Goal: Task Accomplishment & Management: Manage account settings

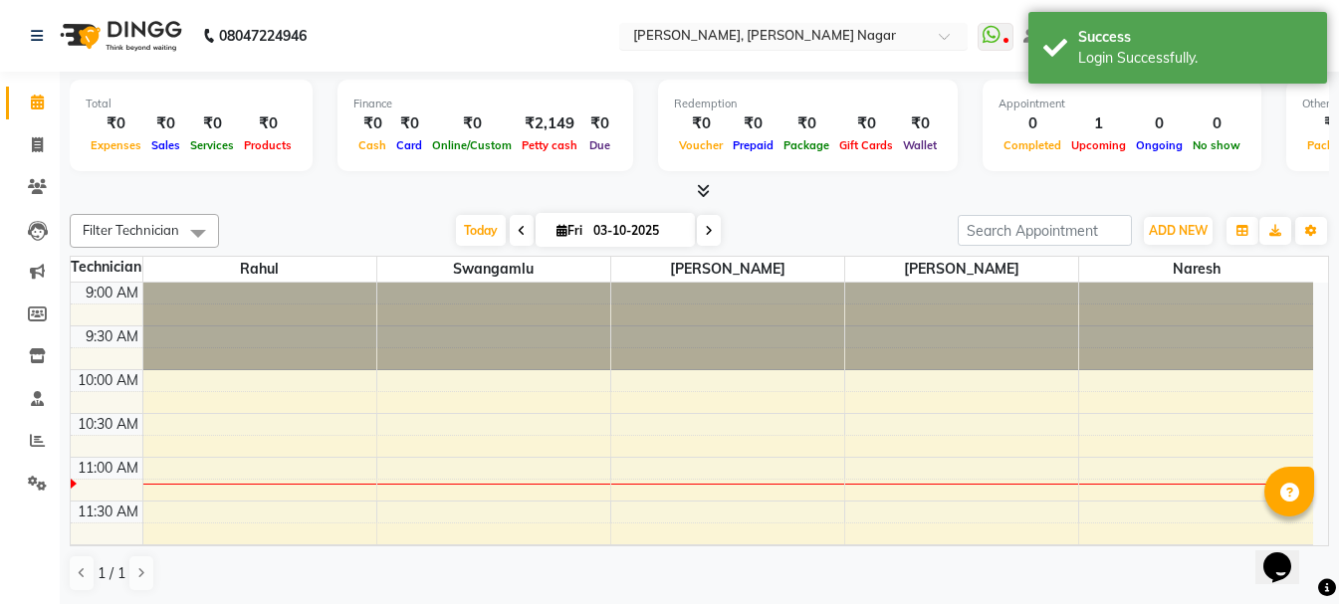
click at [800, 47] on div "Select Location × Nailashes, Basaveshwar Nagar" at bounding box center [793, 36] width 348 height 27
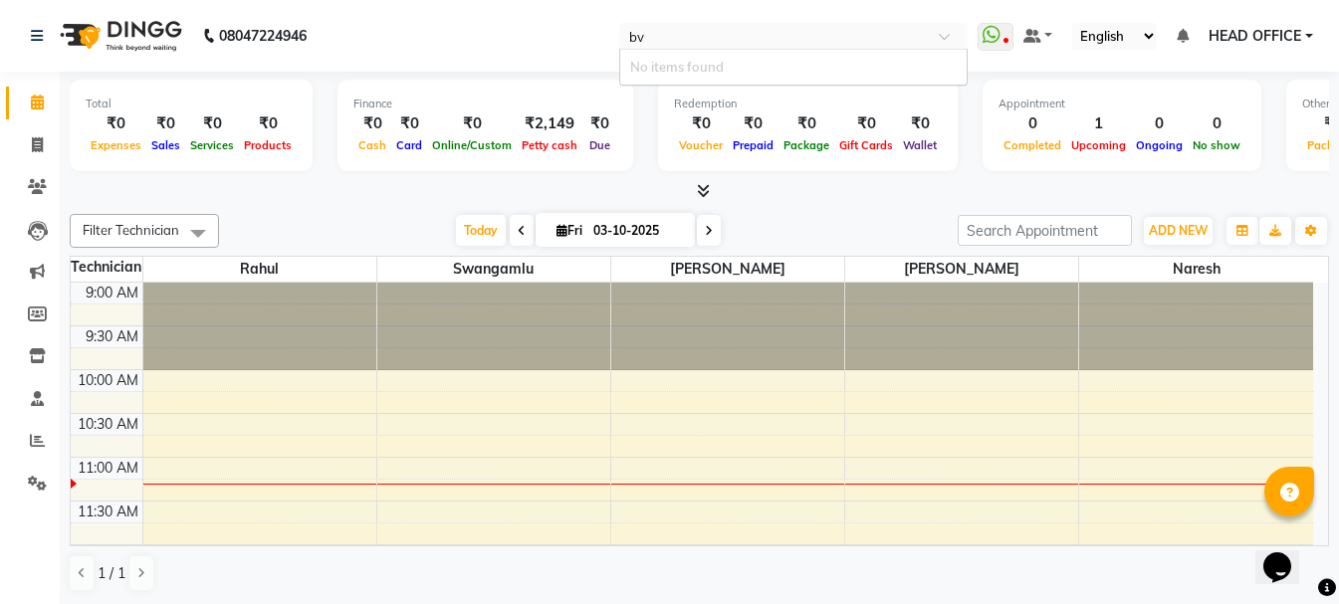
type input "b"
type input "varth"
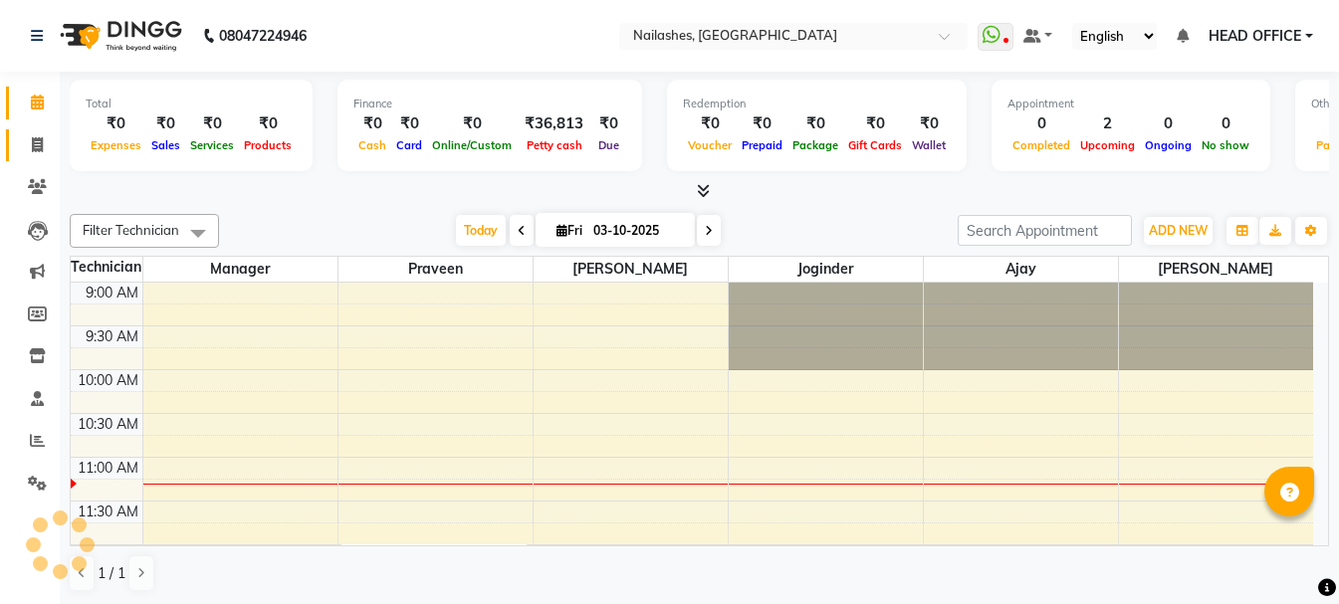
click at [36, 156] on link "Invoice" at bounding box center [30, 145] width 48 height 33
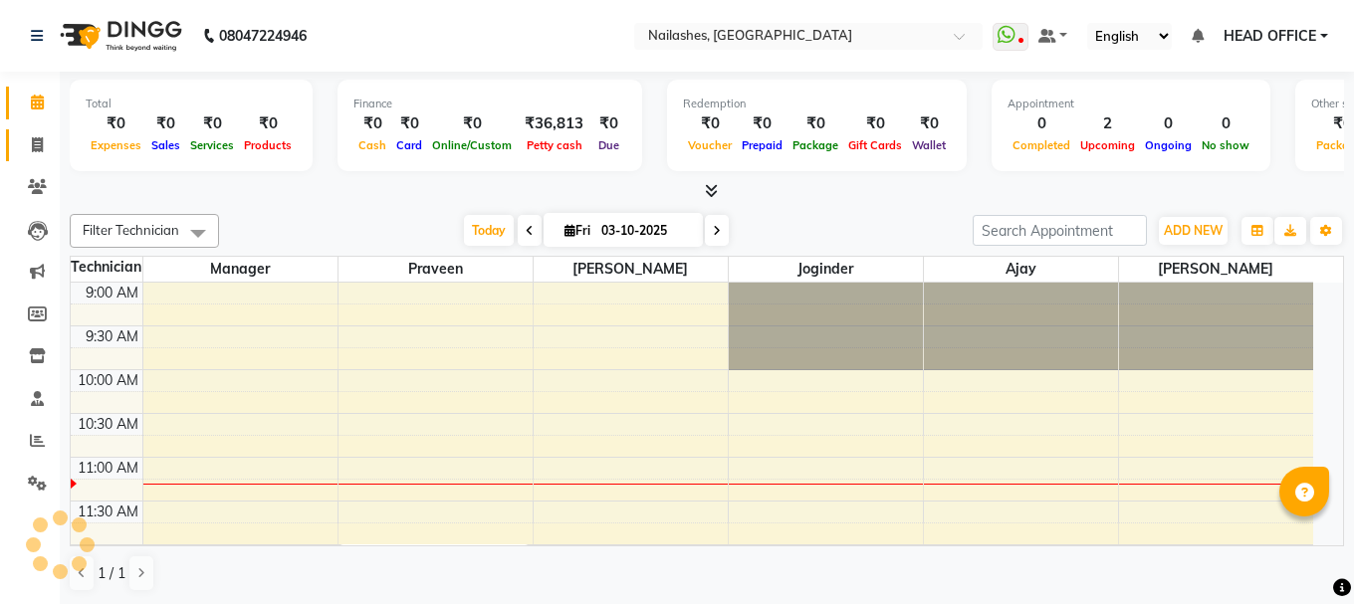
select select "service"
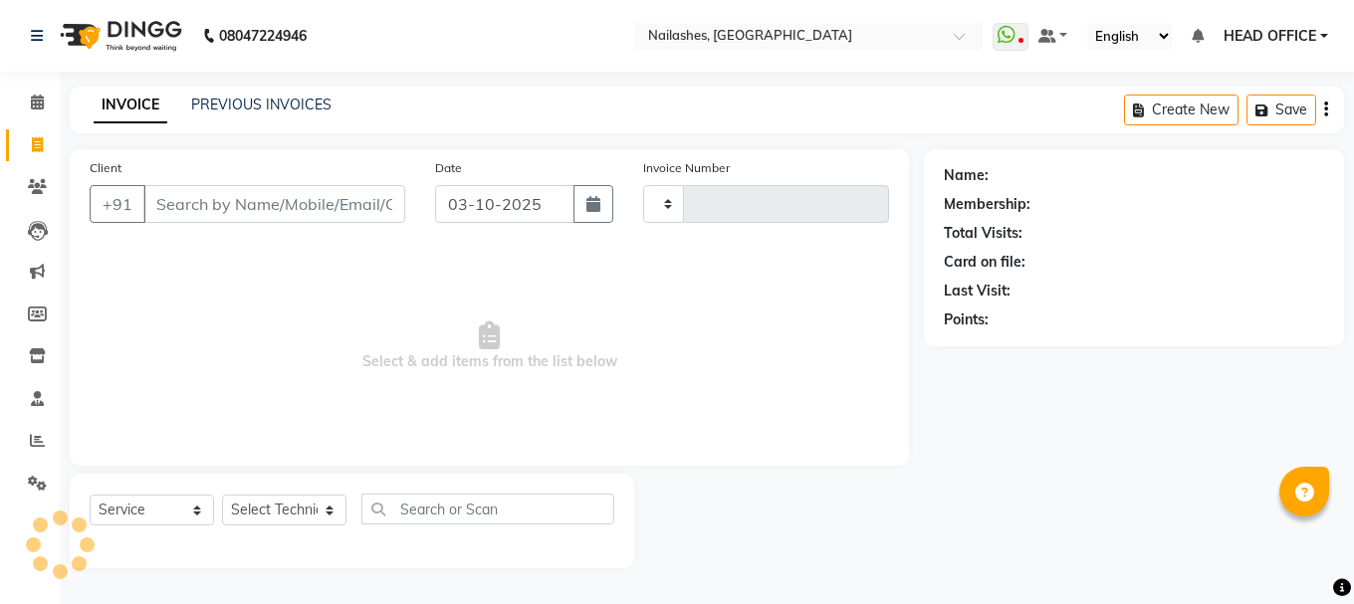
type input "0695"
select select "6187"
click at [312, 95] on div "PREVIOUS INVOICES" at bounding box center [261, 105] width 140 height 21
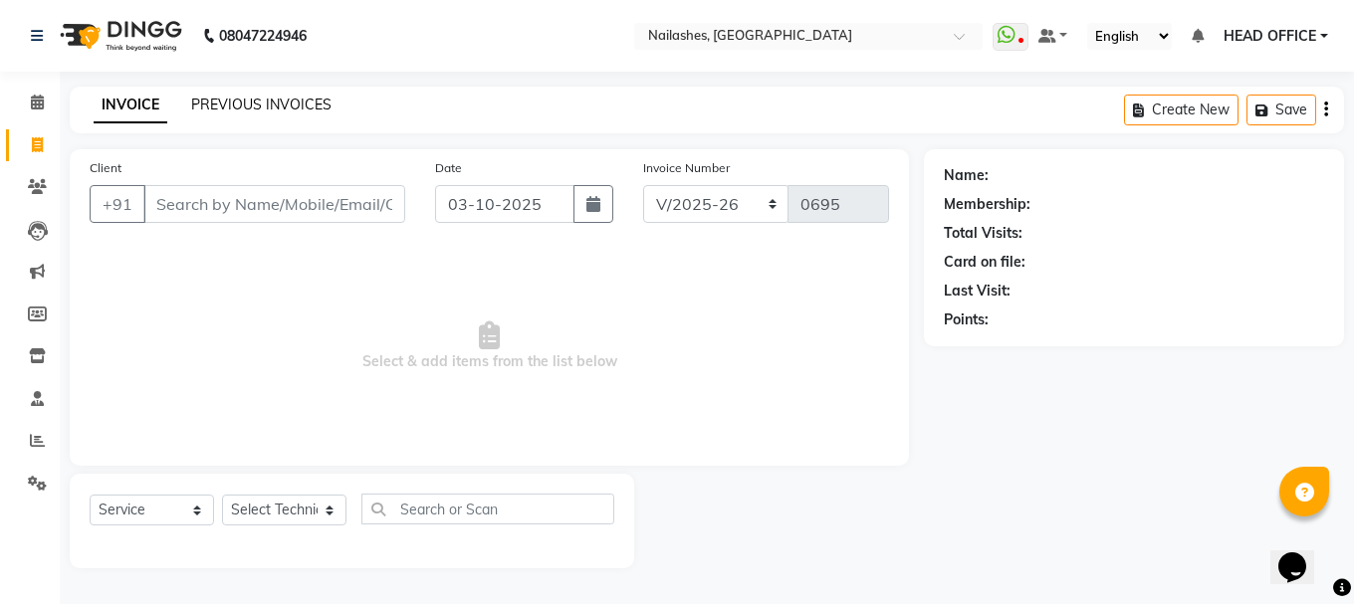
click at [309, 104] on link "PREVIOUS INVOICES" at bounding box center [261, 105] width 140 height 18
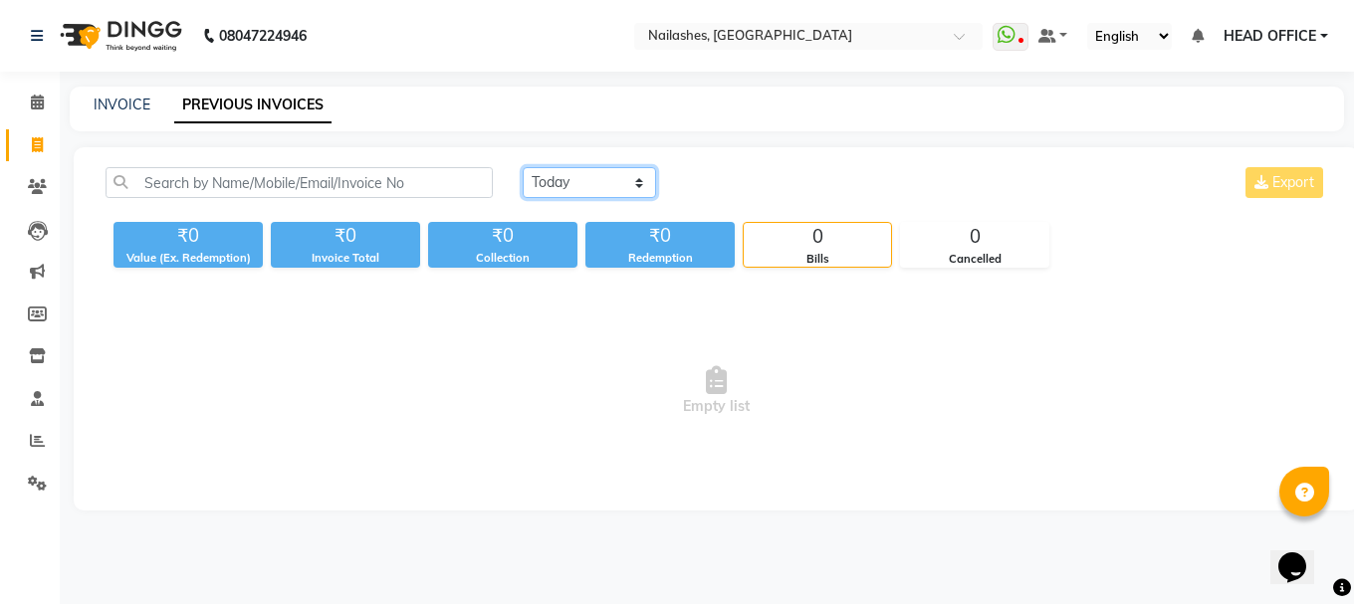
drag, startPoint x: 600, startPoint y: 176, endPoint x: 600, endPoint y: 194, distance: 17.9
click at [600, 176] on select "[DATE] [DATE] Custom Range" at bounding box center [589, 182] width 133 height 31
select select "range"
click at [523, 167] on select "[DATE] [DATE] Custom Range" at bounding box center [589, 182] width 133 height 31
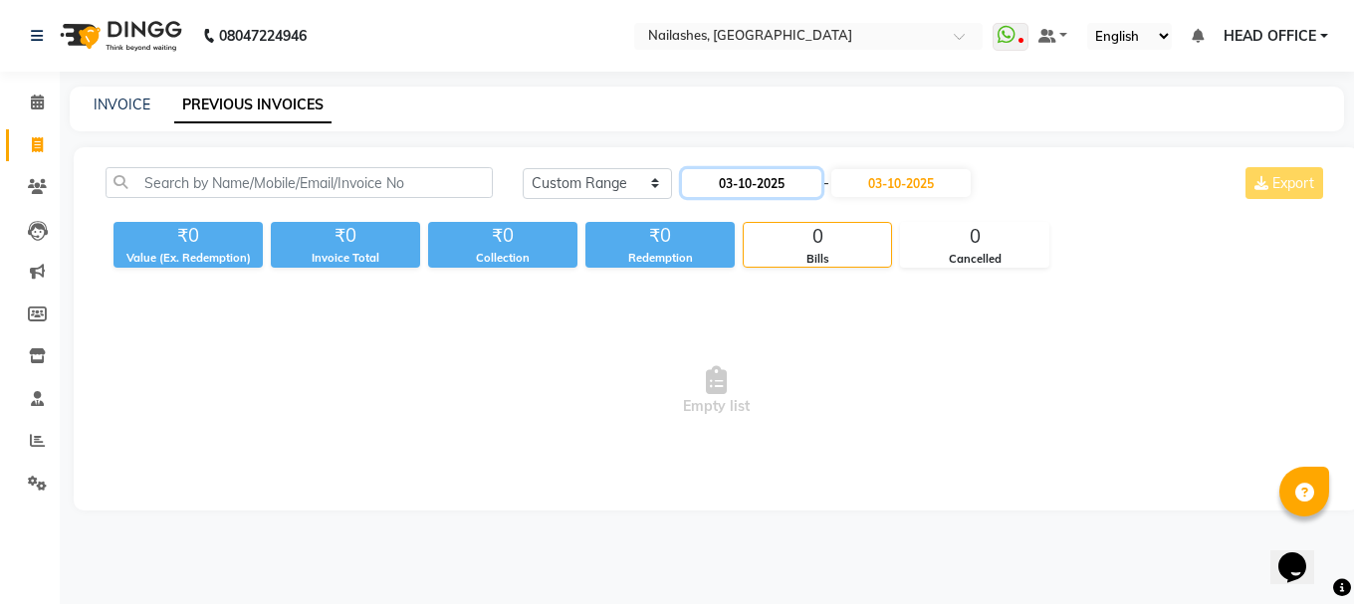
click at [790, 173] on input "03-10-2025" at bounding box center [751, 183] width 139 height 28
select select "10"
select select "2025"
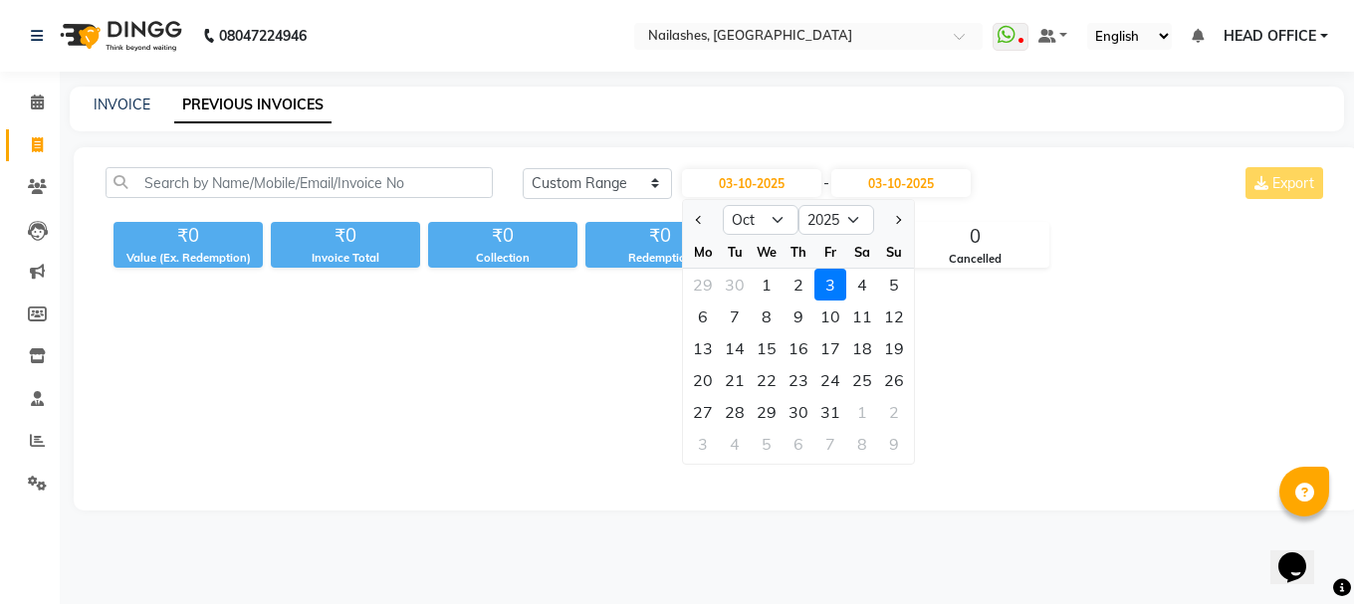
click at [688, 228] on div at bounding box center [703, 220] width 40 height 32
click at [697, 224] on button "Previous month" at bounding box center [699, 220] width 17 height 32
select select "9"
click at [701, 282] on div "1" at bounding box center [703, 285] width 32 height 32
type input "01-09-2025"
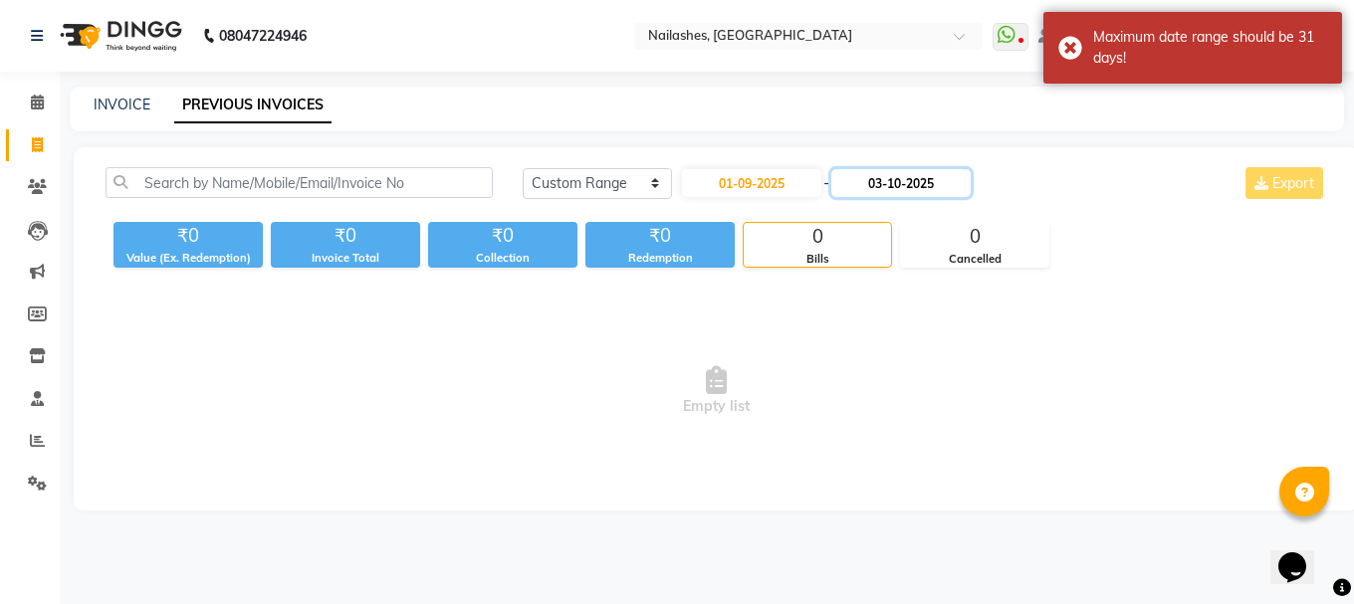
click at [910, 180] on input "03-10-2025" at bounding box center [900, 183] width 139 height 28
select select "10"
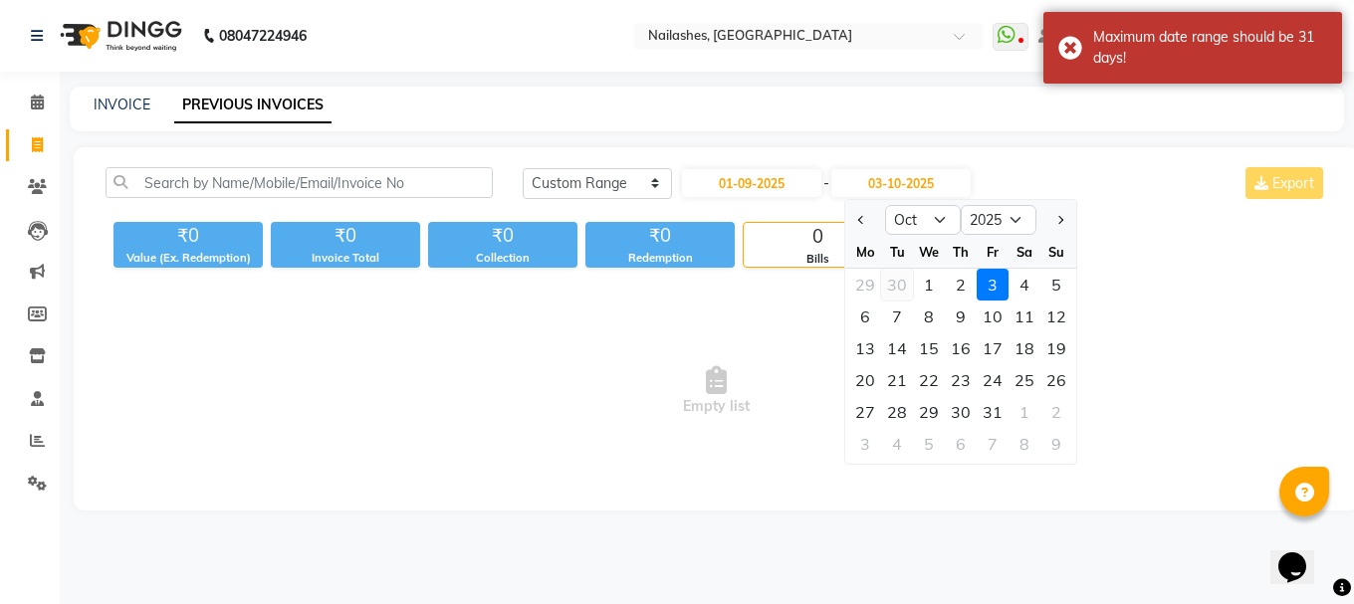
click at [899, 290] on div "30" at bounding box center [897, 285] width 32 height 32
type input "30-09-2025"
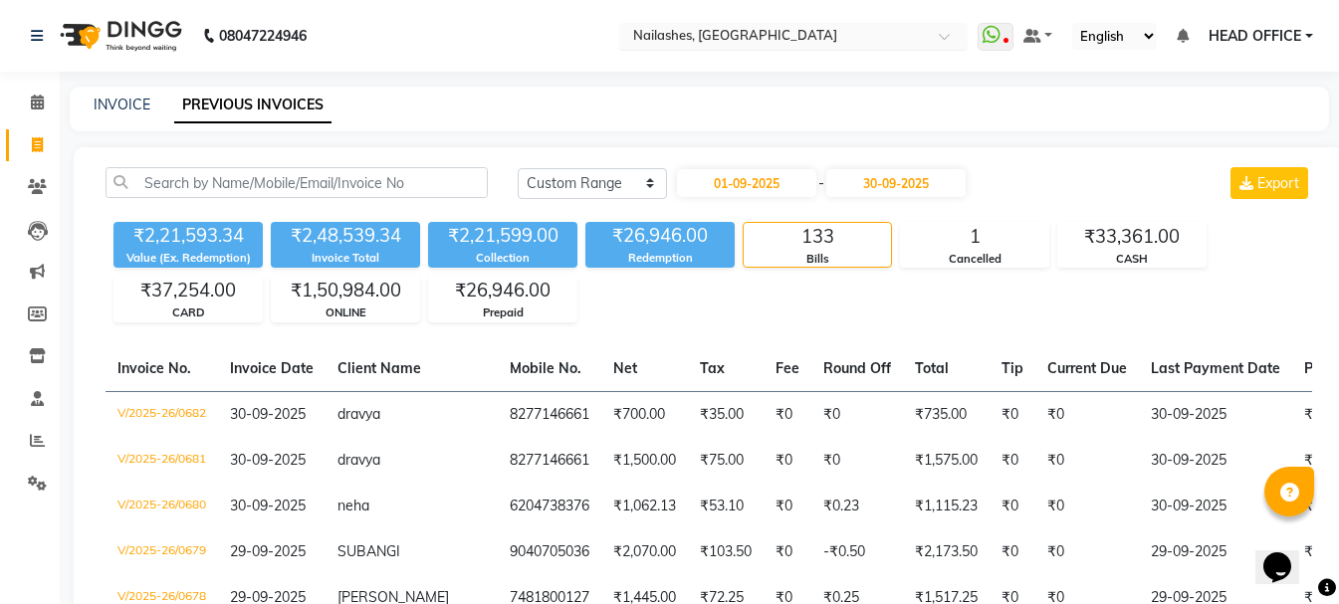
click at [743, 47] on div "Select Location × Nailashes, Varthur Road" at bounding box center [793, 36] width 348 height 27
type input "btm"
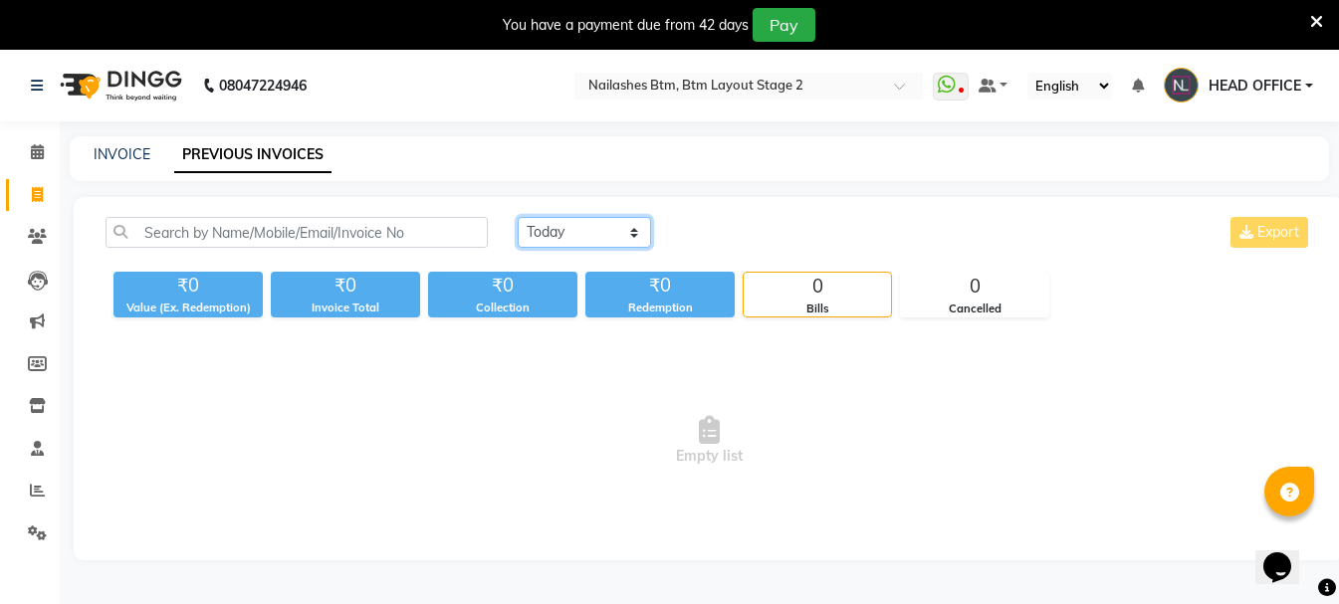
click at [610, 237] on select "[DATE] [DATE] Custom Range" at bounding box center [584, 232] width 133 height 31
select select "range"
click at [518, 217] on select "[DATE] [DATE] Custom Range" at bounding box center [584, 232] width 133 height 31
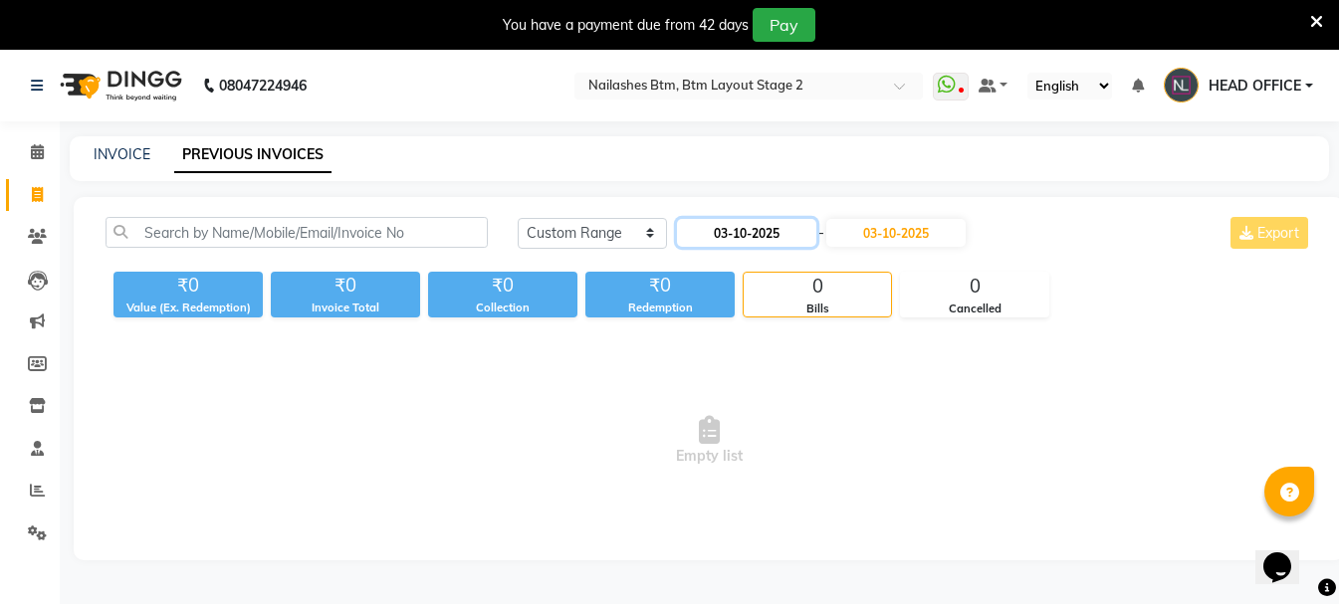
click at [781, 230] on input "03-10-2025" at bounding box center [746, 233] width 139 height 28
select select "10"
select select "2025"
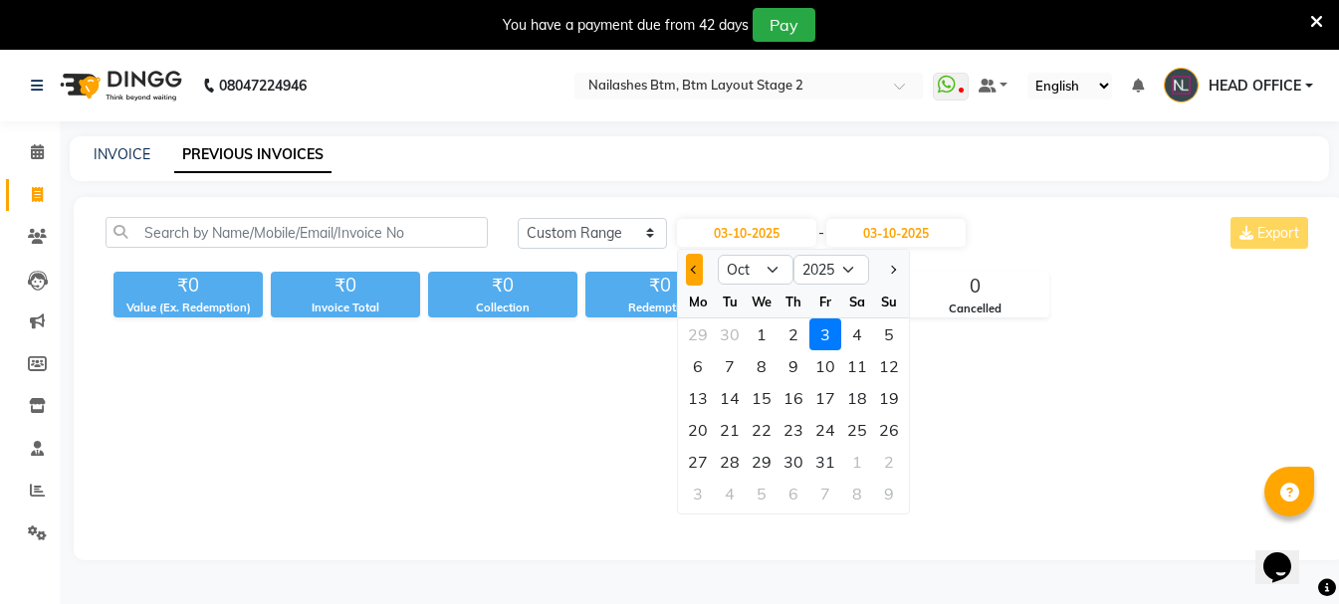
click at [695, 266] on span "Previous month" at bounding box center [695, 270] width 8 height 8
select select "9"
click at [701, 323] on div "1" at bounding box center [698, 335] width 32 height 32
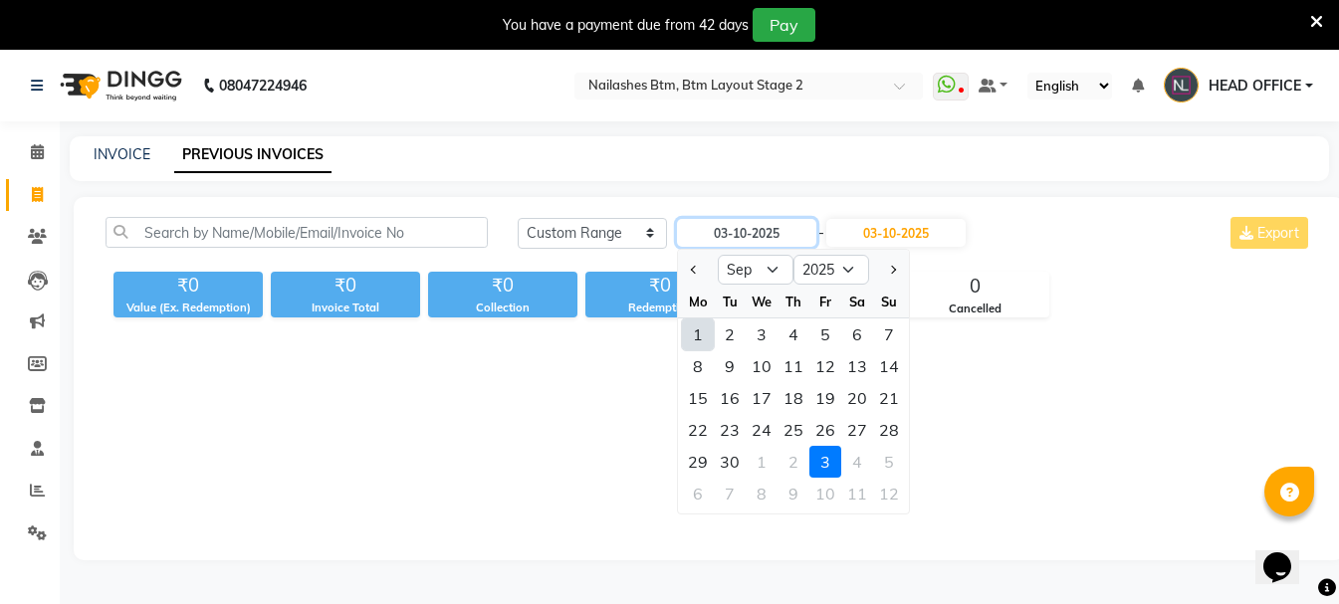
type input "01-09-2025"
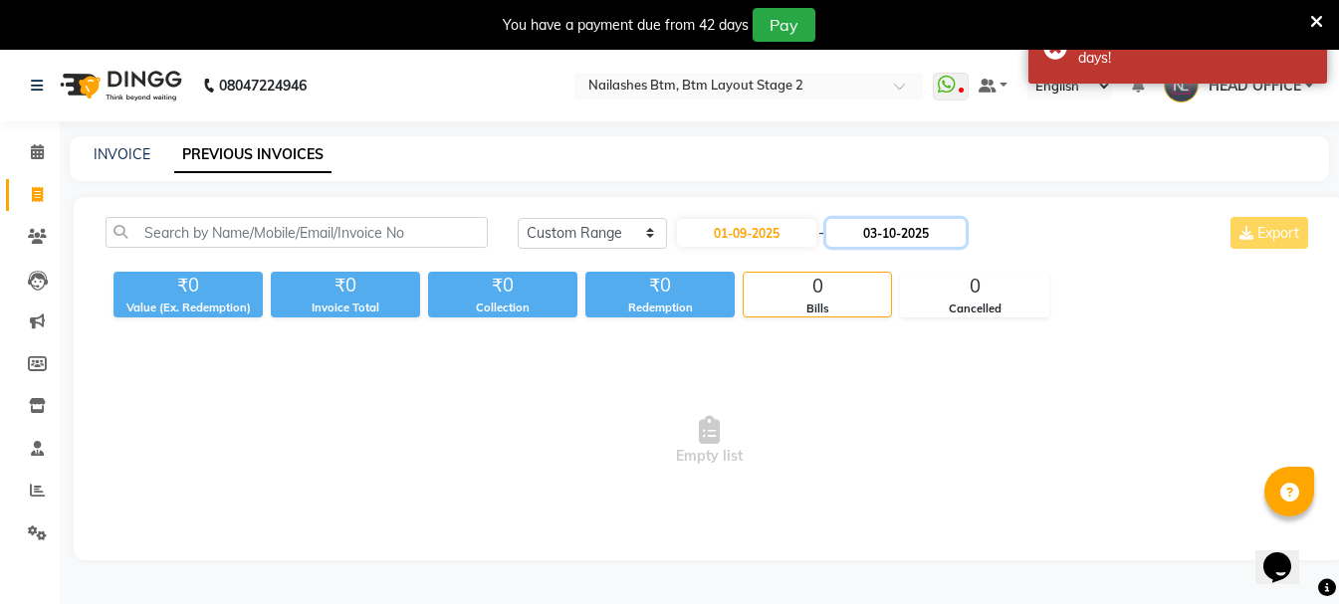
click at [952, 231] on input "03-10-2025" at bounding box center [895, 233] width 139 height 28
select select "10"
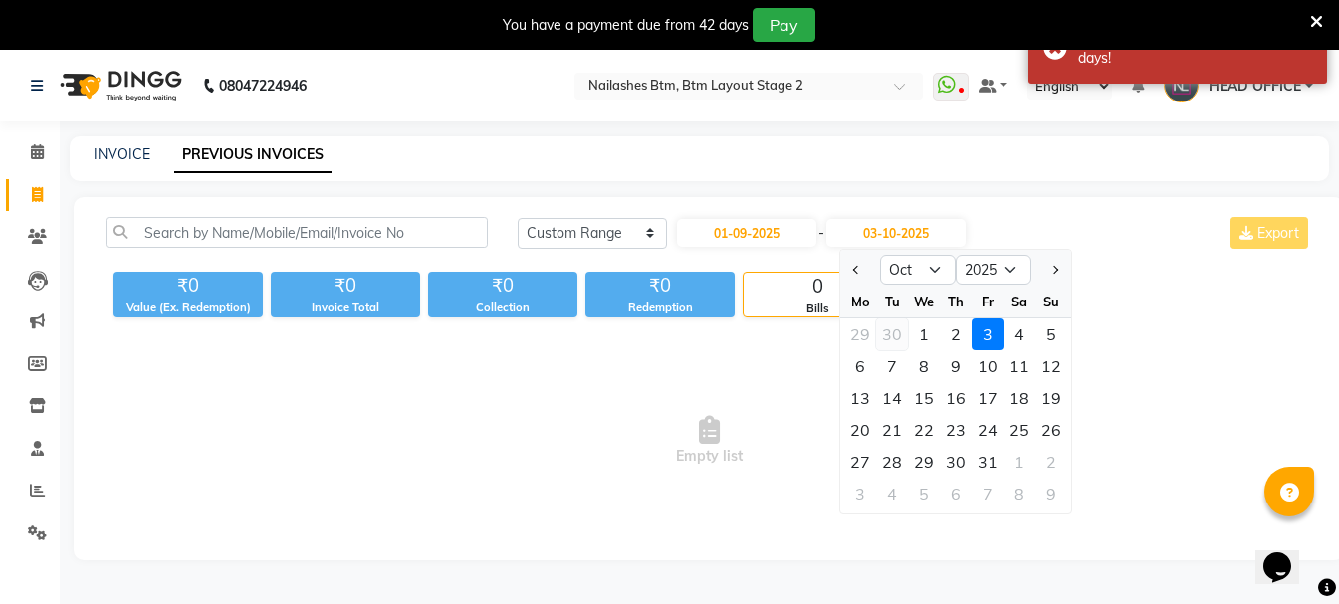
click at [889, 338] on div "30" at bounding box center [892, 335] width 32 height 32
type input "30-09-2025"
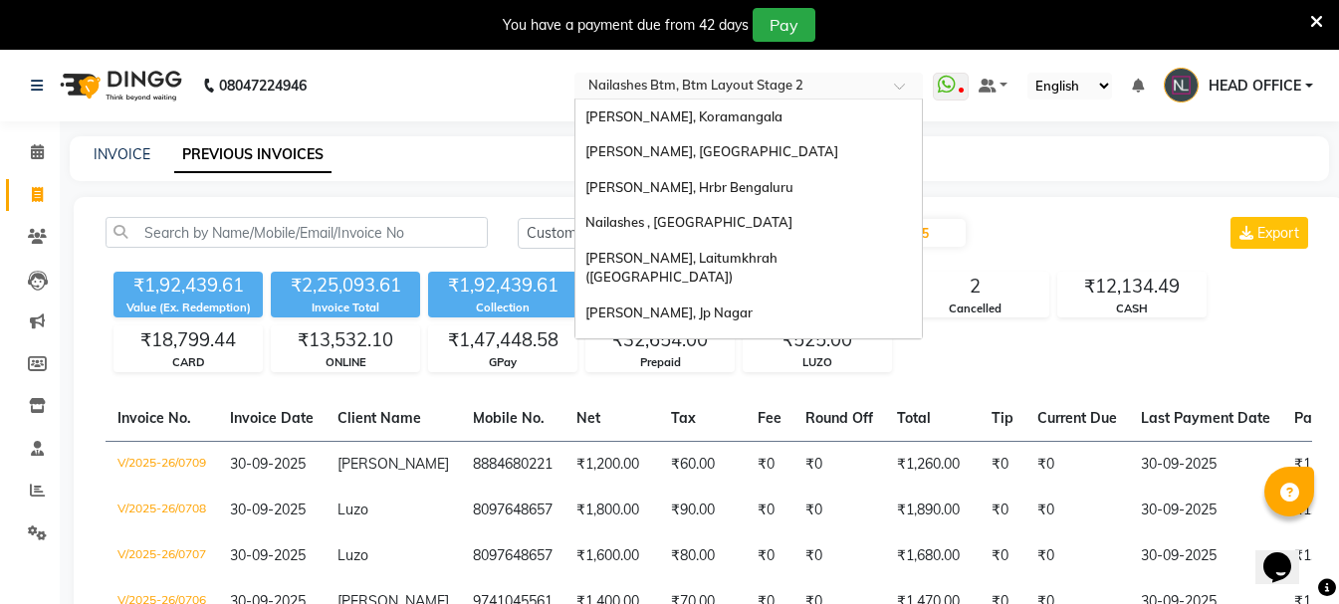
click at [732, 85] on input "text" at bounding box center [728, 88] width 289 height 20
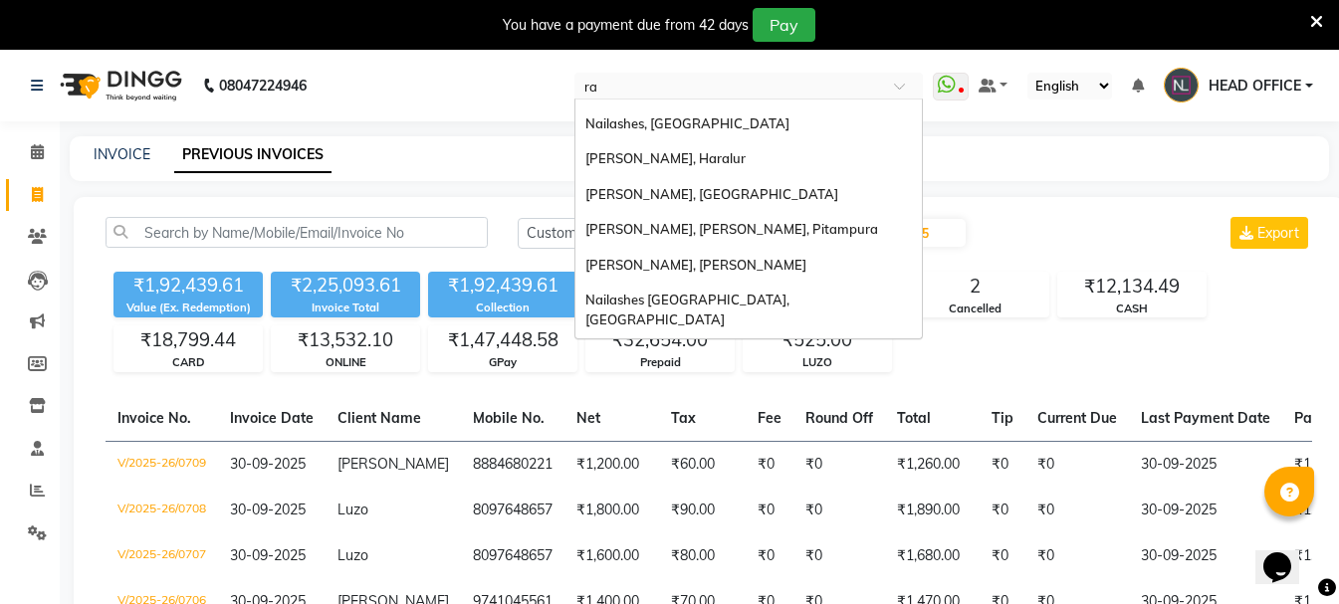
scroll to position [221, 0]
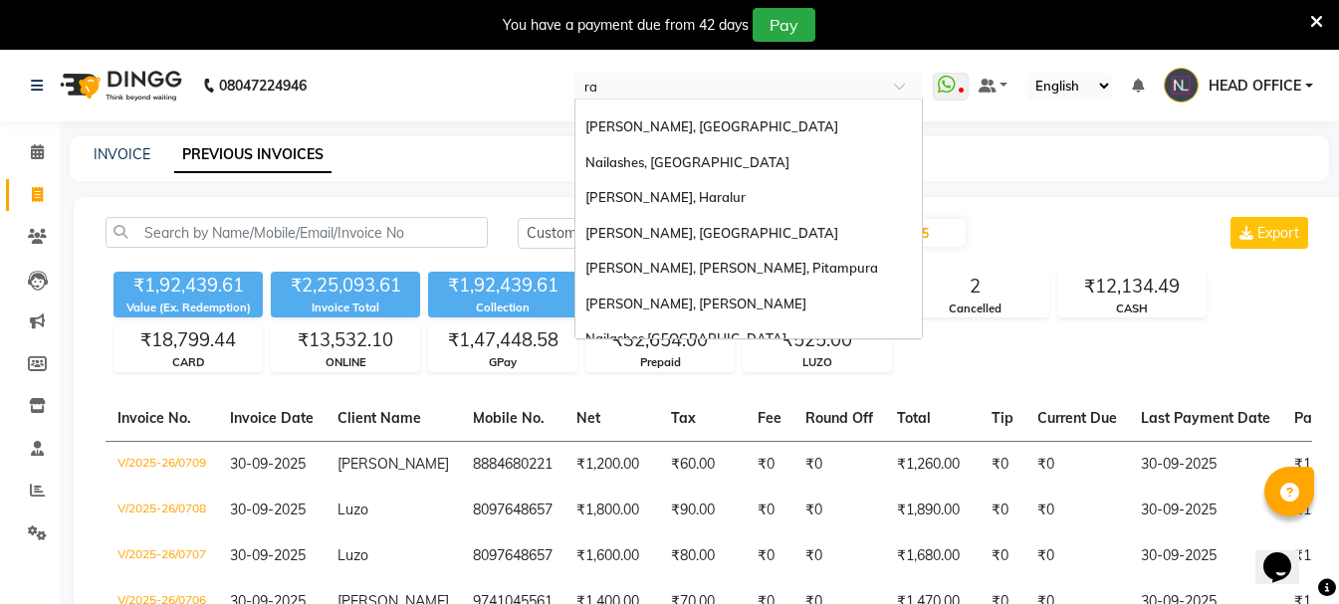
type input "raj"
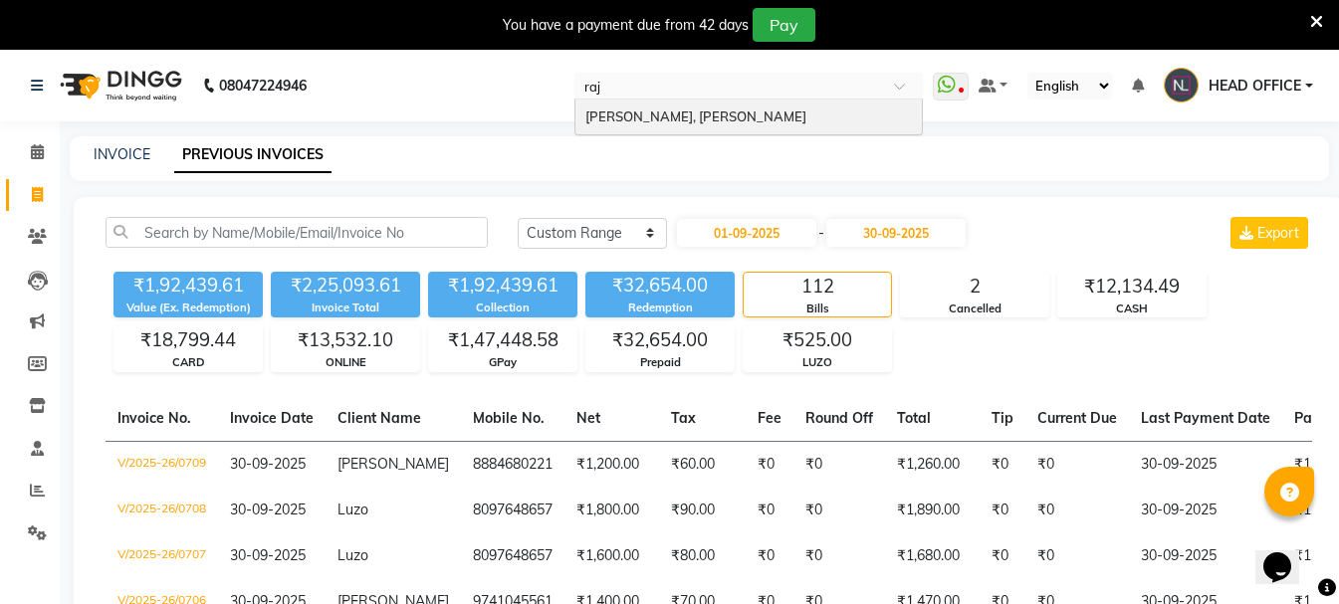
scroll to position [0, 0]
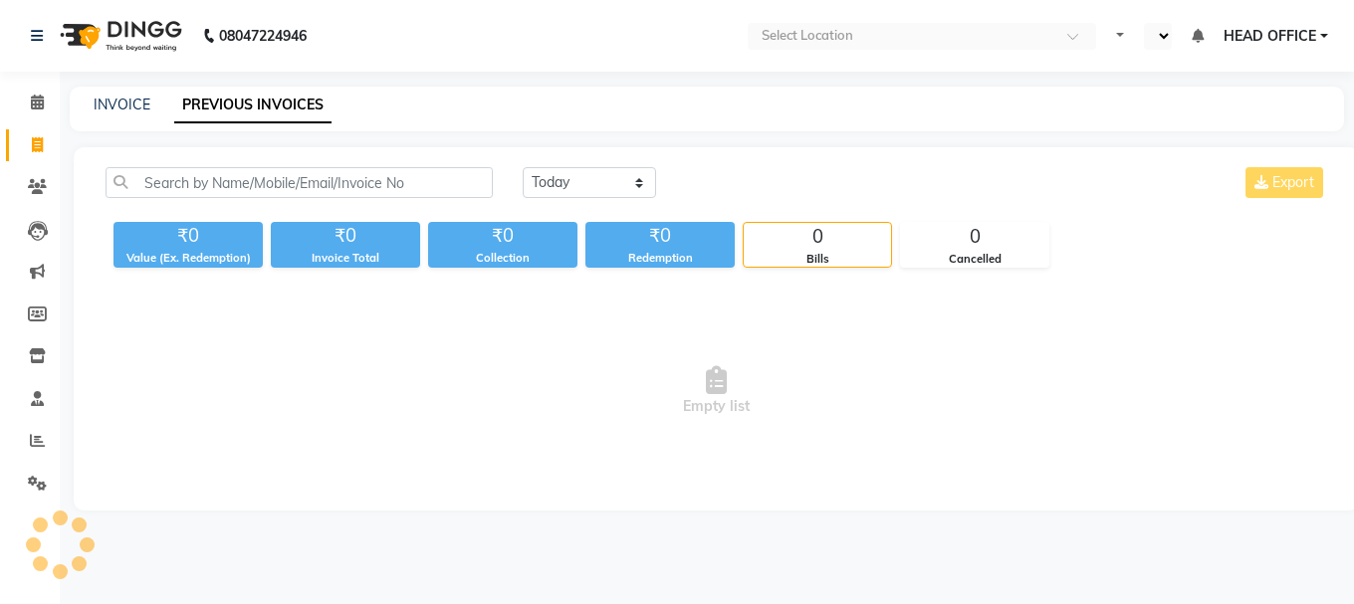
select select "en"
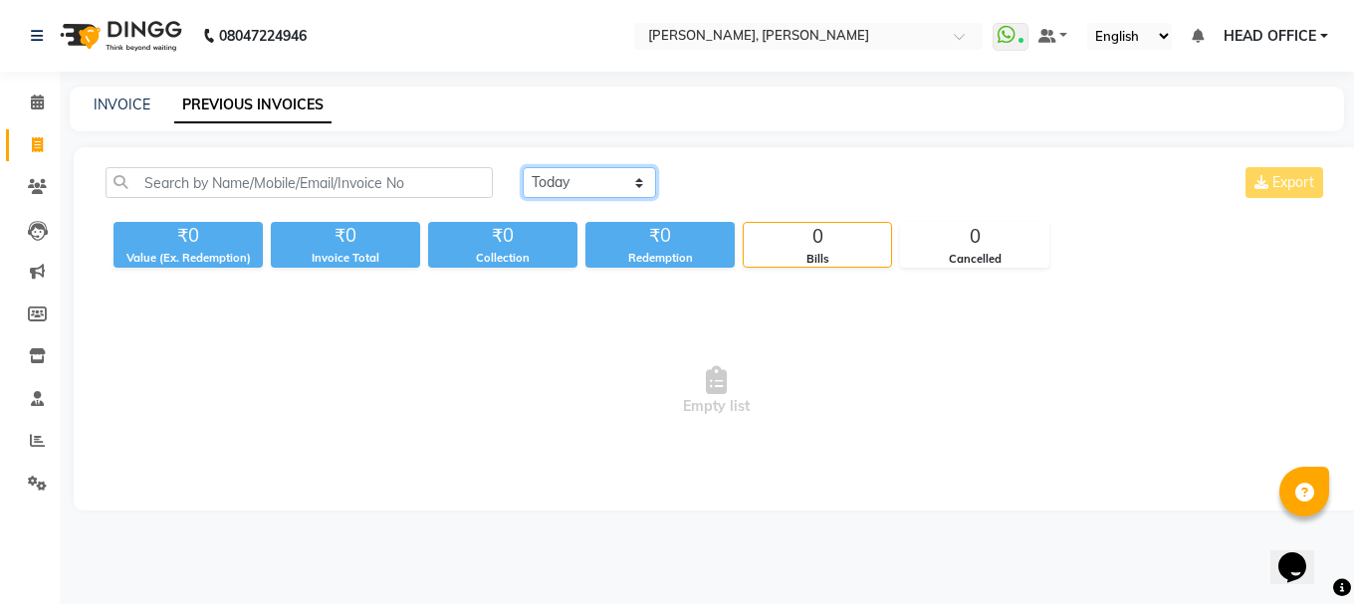
click at [564, 190] on select "[DATE] [DATE] Custom Range" at bounding box center [589, 182] width 133 height 31
select select "range"
click at [523, 167] on select "[DATE] [DATE] Custom Range" at bounding box center [589, 182] width 133 height 31
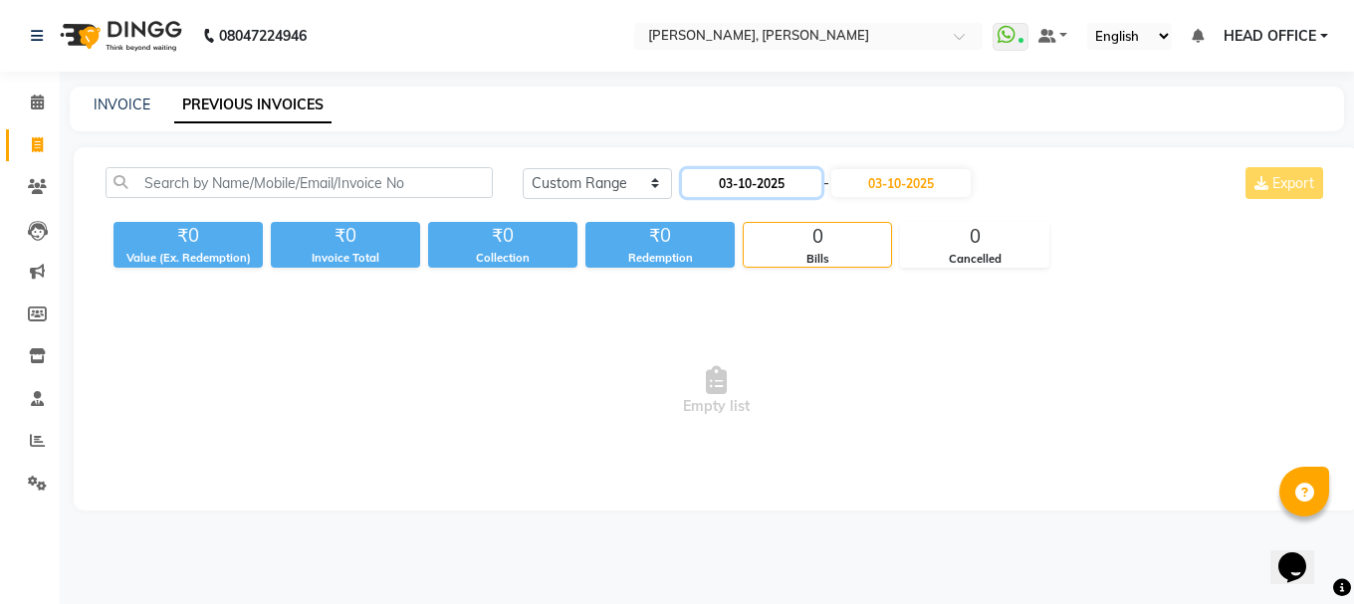
click at [778, 184] on input "03-10-2025" at bounding box center [751, 183] width 139 height 28
select select "10"
select select "2025"
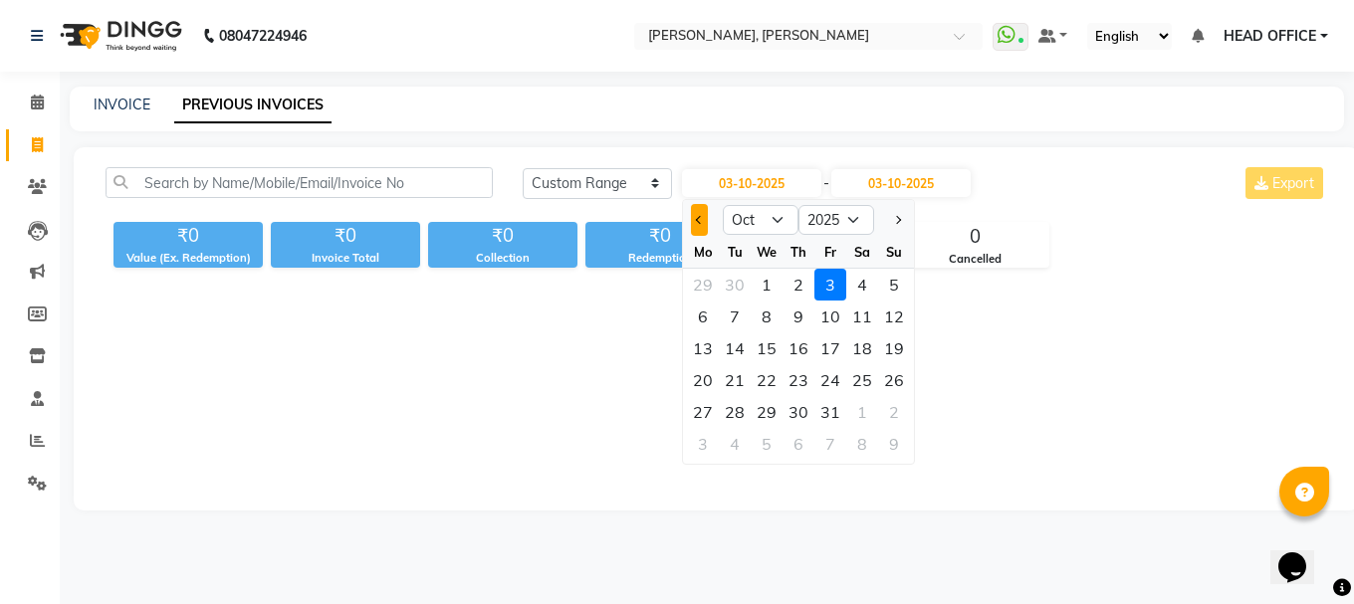
click at [697, 204] on button "Previous month" at bounding box center [699, 220] width 17 height 32
select select "9"
click at [704, 288] on div "1" at bounding box center [703, 285] width 32 height 32
type input "01-09-2025"
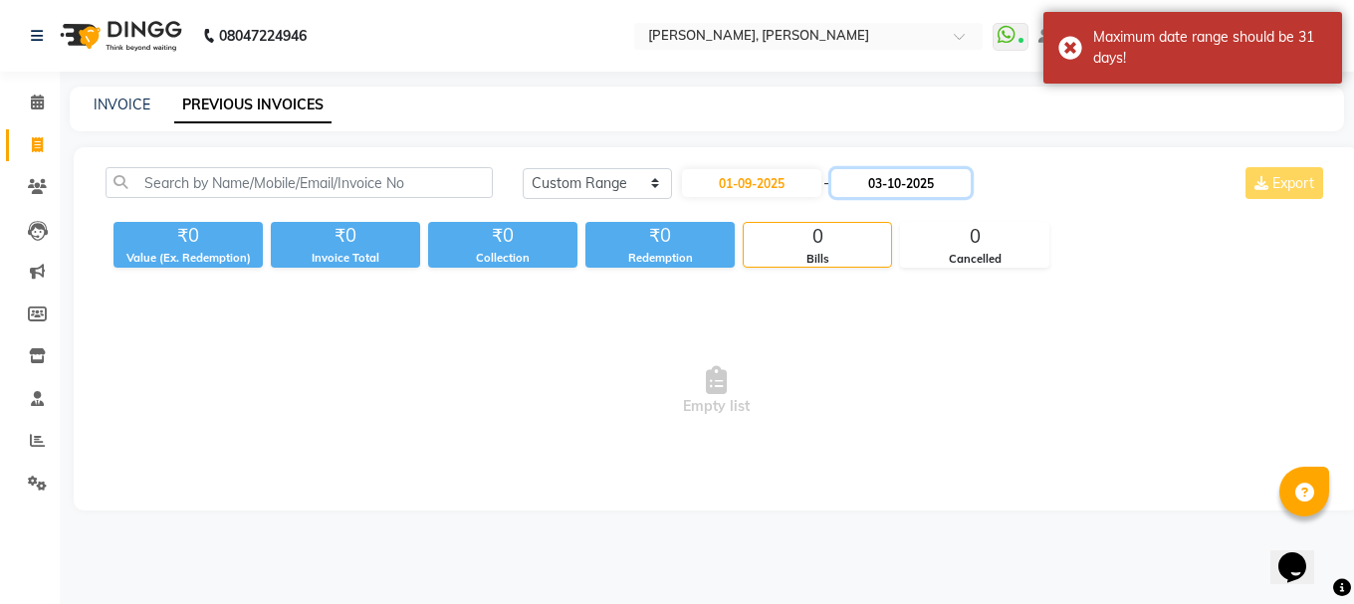
click at [915, 192] on input "03-10-2025" at bounding box center [900, 183] width 139 height 28
select select "10"
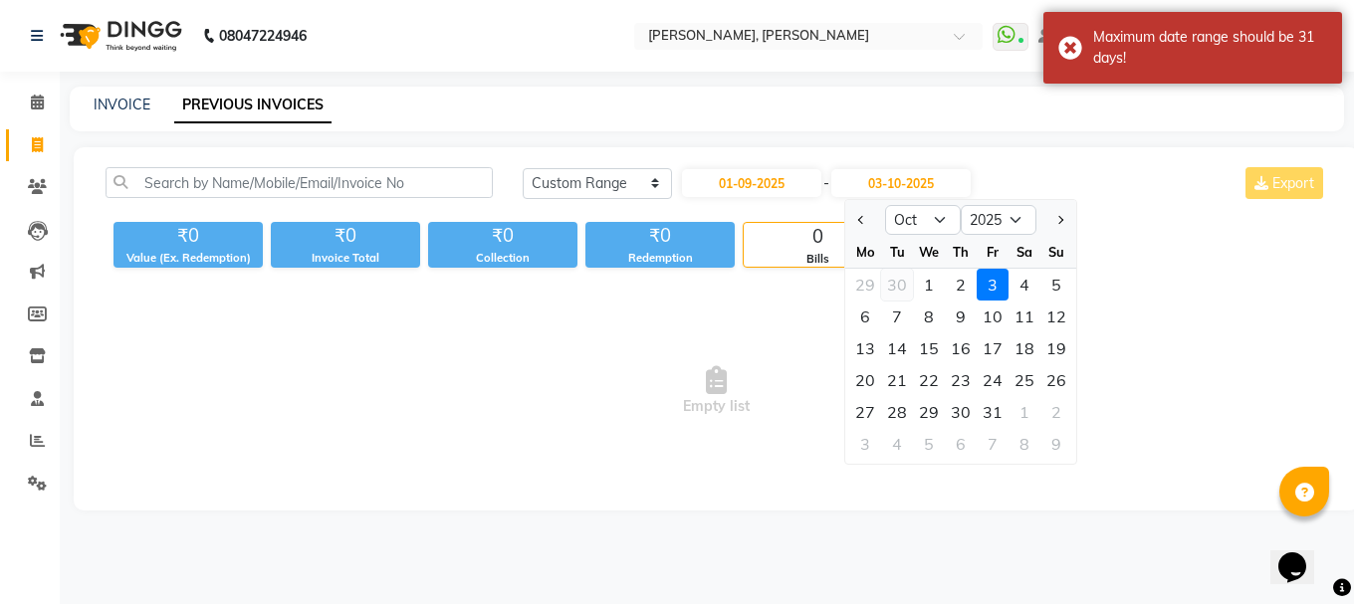
click at [896, 283] on div "30" at bounding box center [897, 285] width 32 height 32
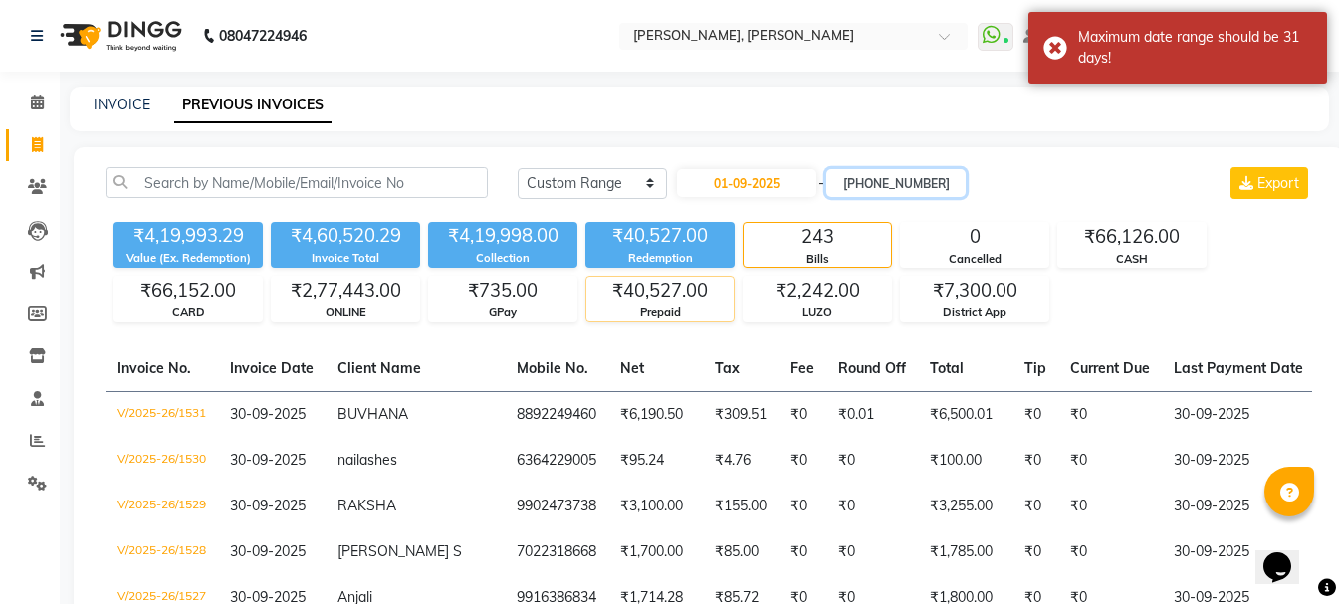
type input "30-09-2025"
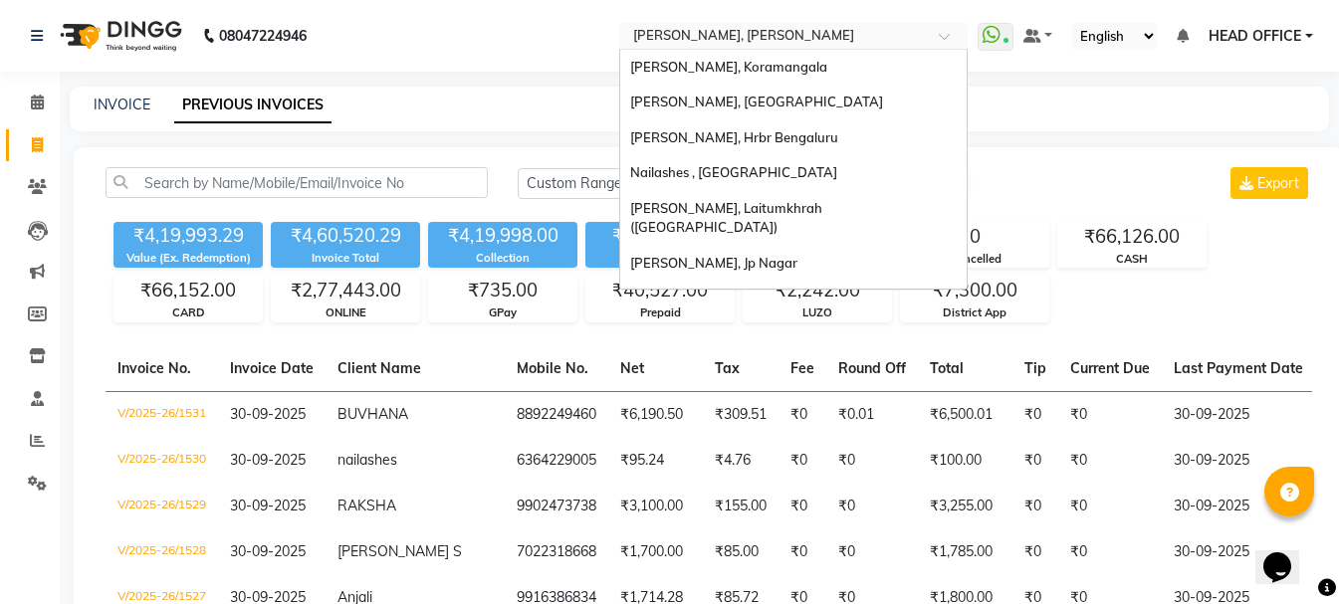
click at [757, 41] on input "text" at bounding box center [773, 38] width 289 height 20
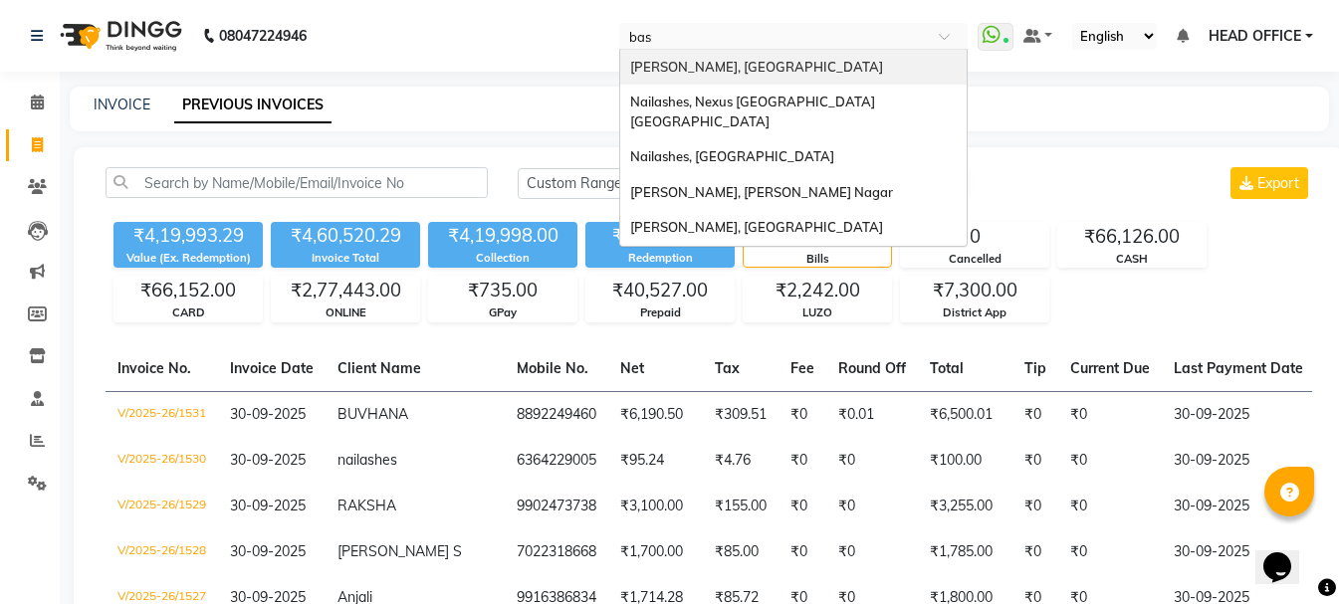
type input "basa"
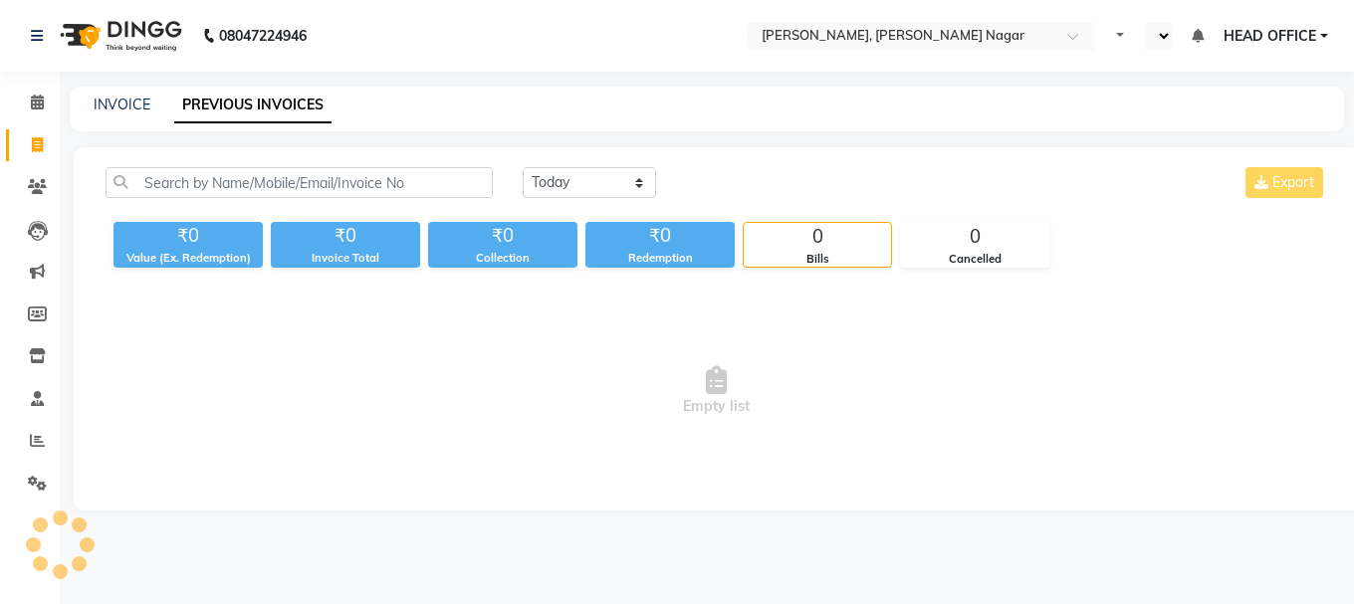
select select "en"
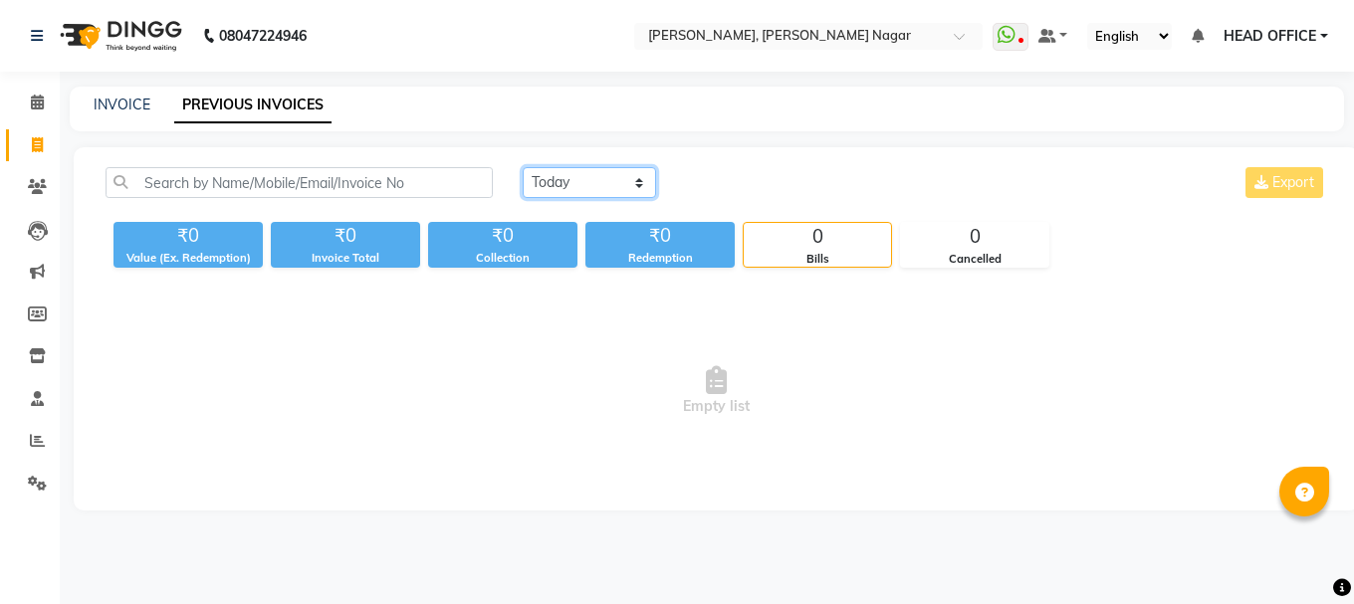
drag, startPoint x: 576, startPoint y: 185, endPoint x: 576, endPoint y: 197, distance: 11.9
click at [576, 185] on select "[DATE] [DATE] Custom Range" at bounding box center [589, 182] width 133 height 31
select select "range"
click at [523, 167] on select "[DATE] [DATE] Custom Range" at bounding box center [589, 182] width 133 height 31
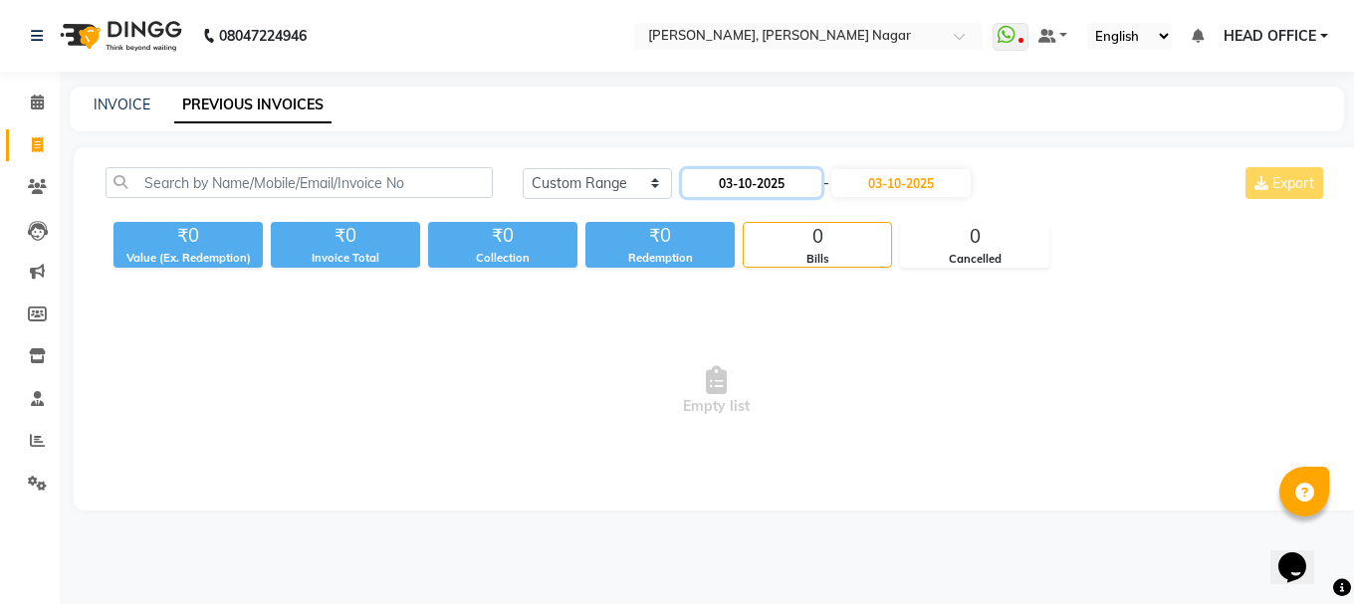
click at [770, 183] on input "03-10-2025" at bounding box center [751, 183] width 139 height 28
select select "10"
select select "2025"
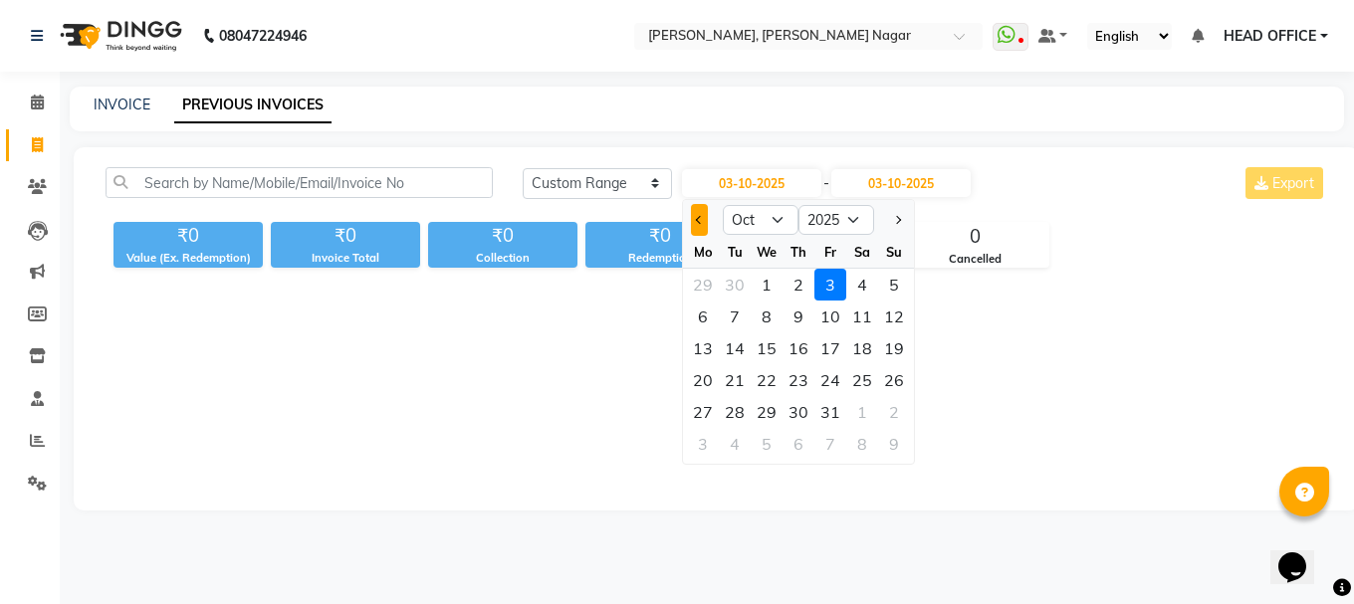
click at [706, 230] on button "Previous month" at bounding box center [699, 220] width 17 height 32
select select "9"
click at [711, 294] on div "1" at bounding box center [703, 285] width 32 height 32
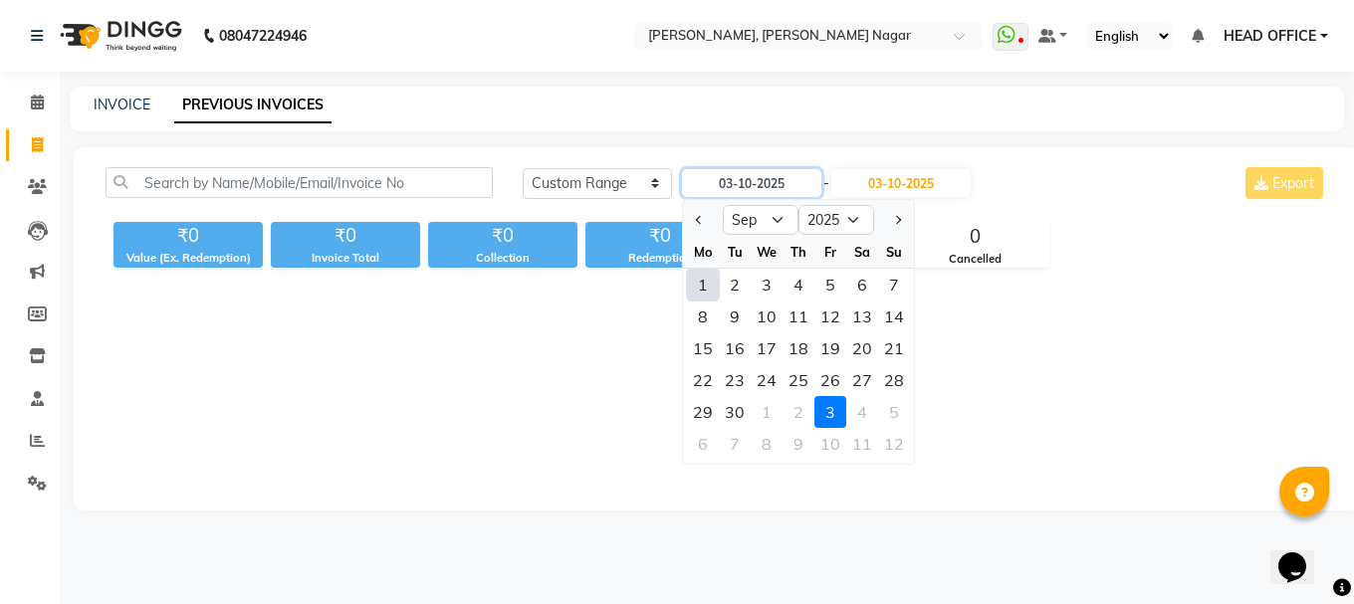
type input "01-09-2025"
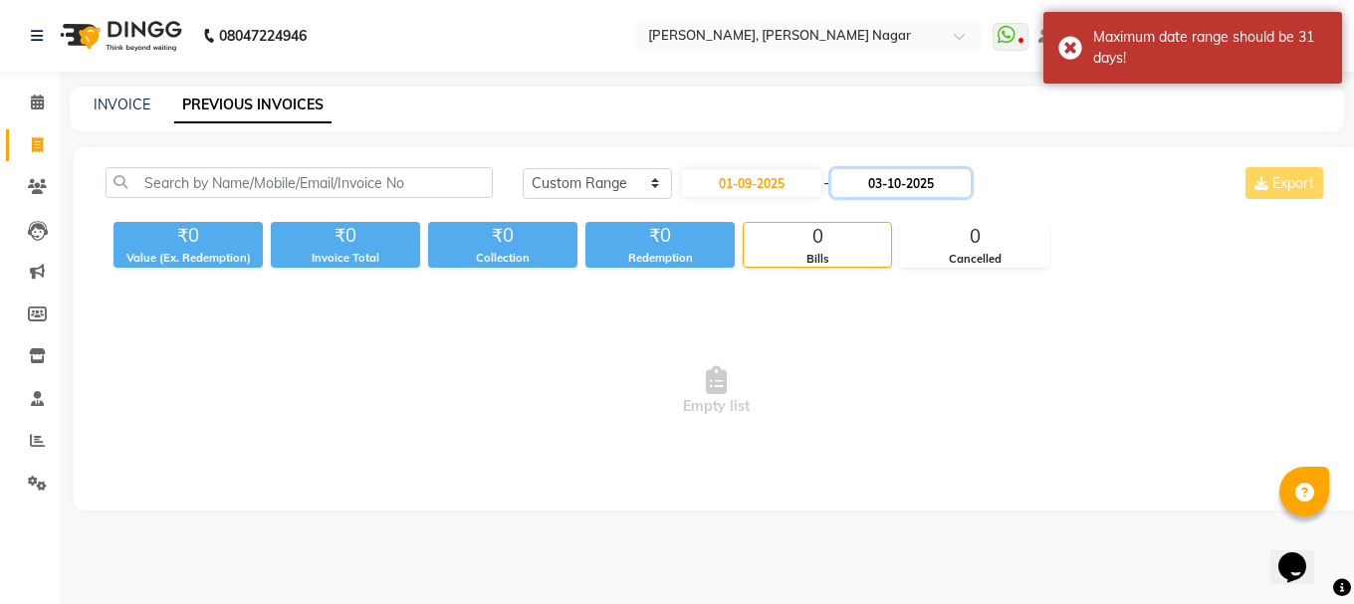
click at [898, 185] on input "03-10-2025" at bounding box center [900, 183] width 139 height 28
select select "10"
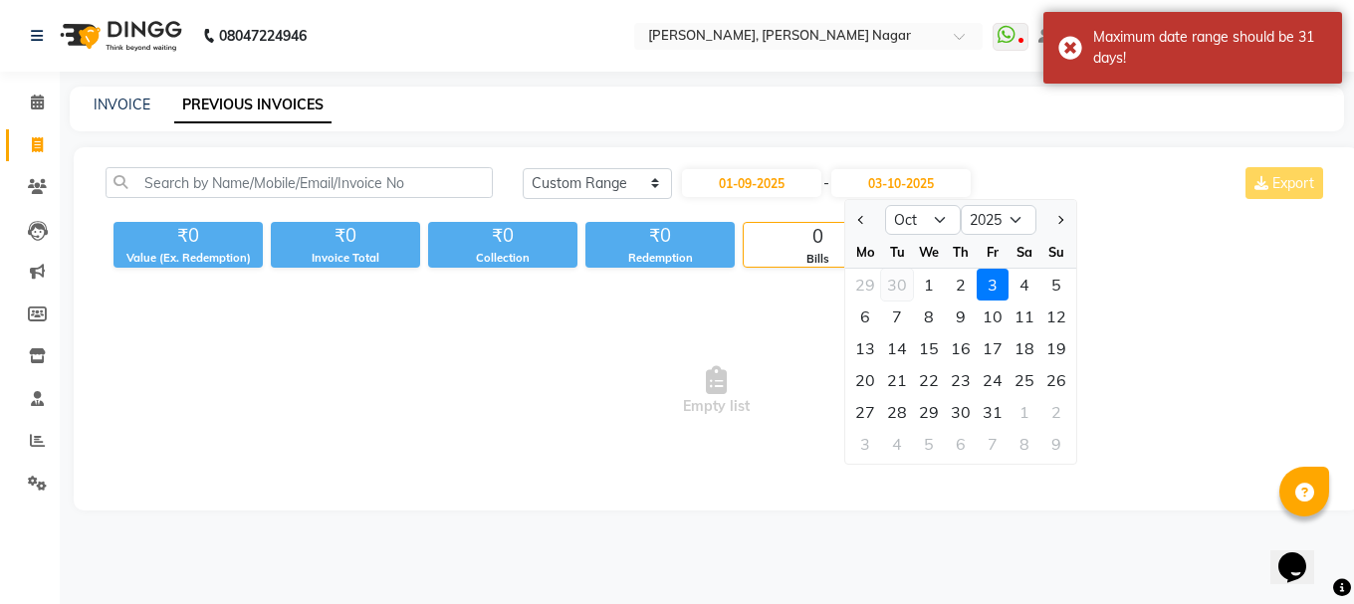
click at [897, 291] on div "30" at bounding box center [897, 285] width 32 height 32
type input "30-09-2025"
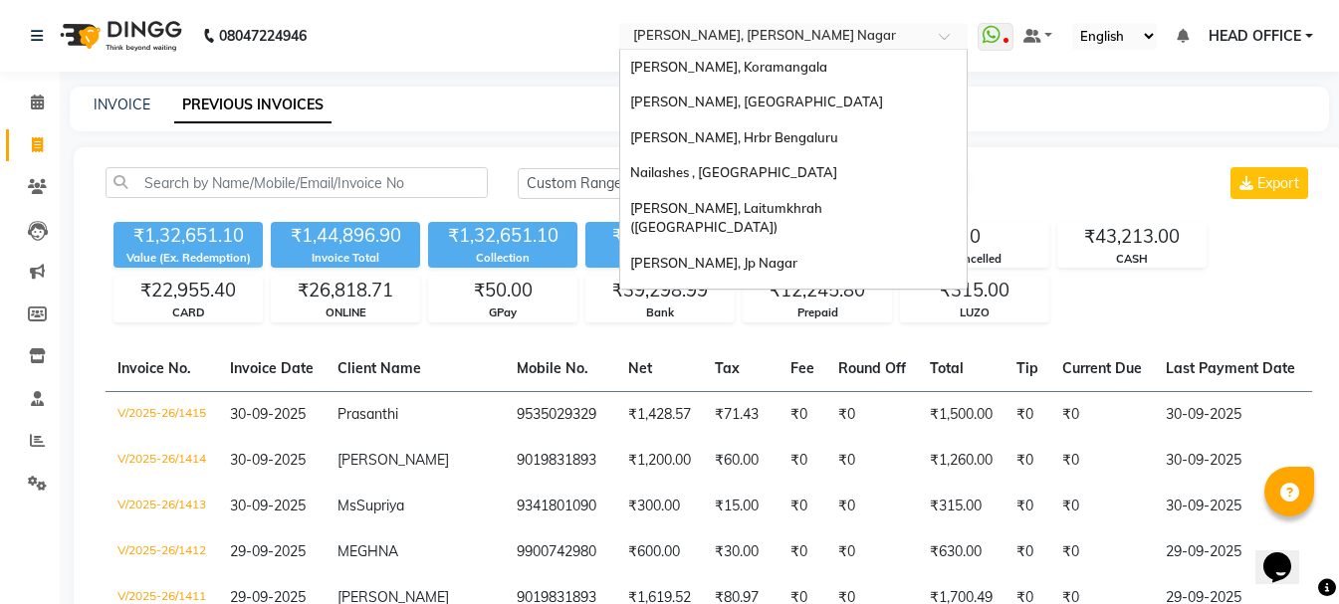
click at [737, 47] on div "Select Location × [GEOGRAPHIC_DATA], [PERSON_NAME][GEOGRAPHIC_DATA]" at bounding box center [793, 36] width 348 height 27
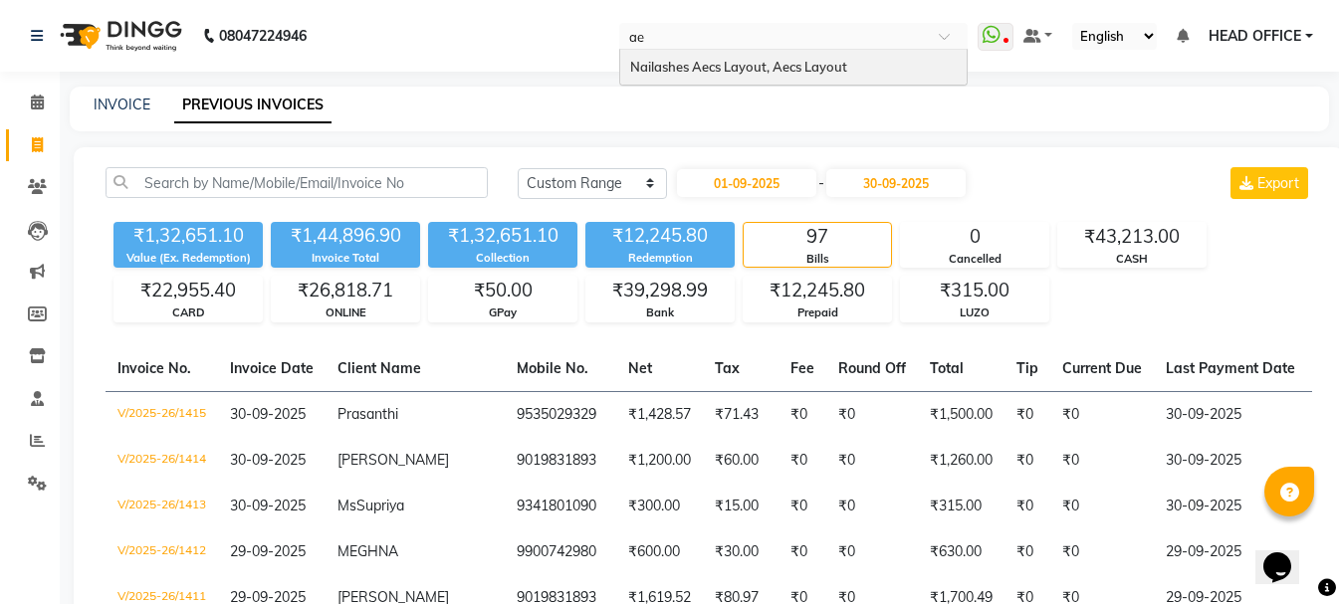
type input "aec"
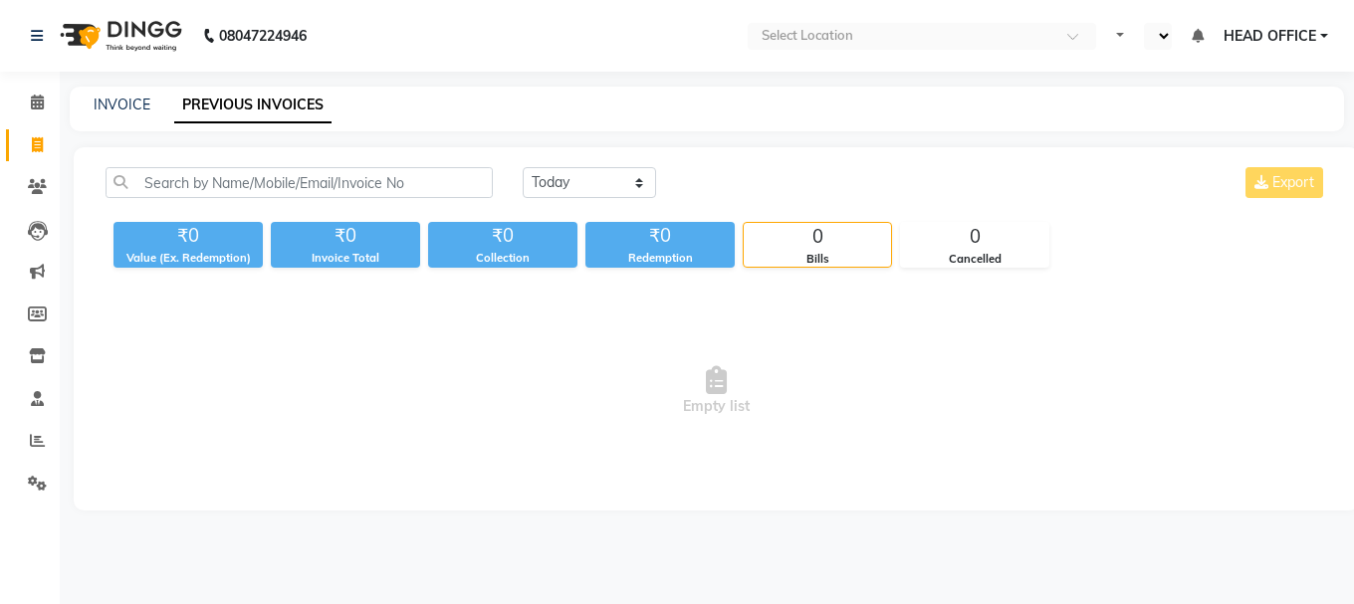
select select "en"
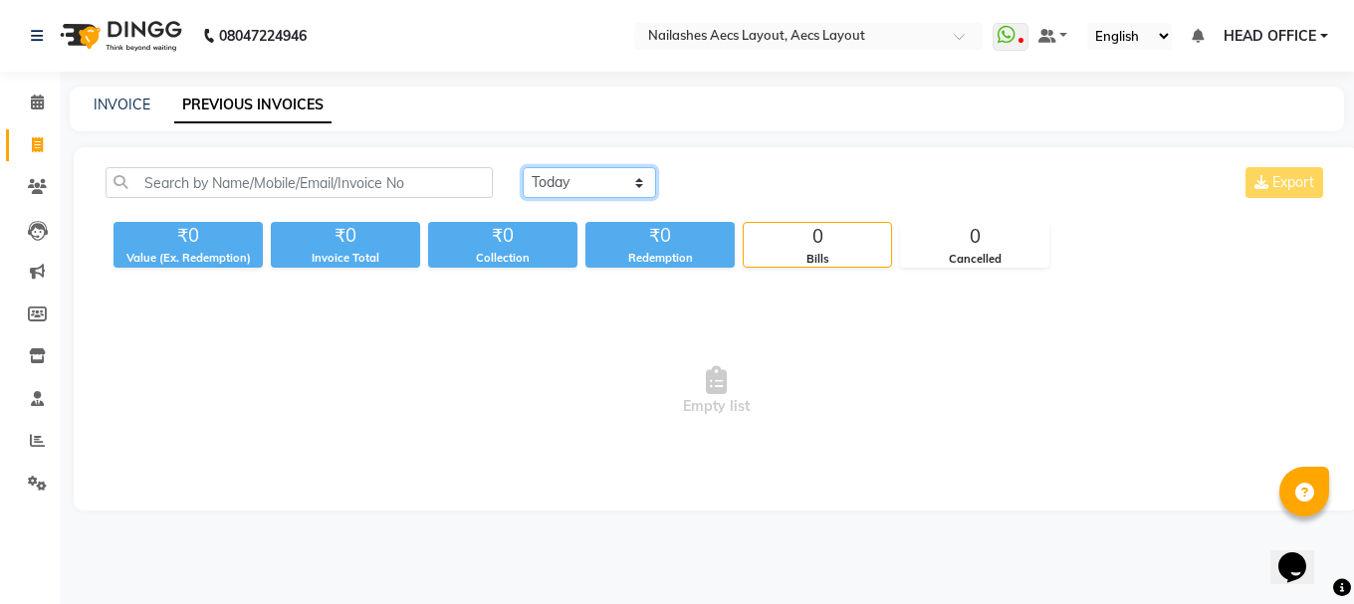
click at [590, 193] on select "[DATE] [DATE] Custom Range" at bounding box center [589, 182] width 133 height 31
click at [523, 167] on select "[DATE] [DATE] Custom Range" at bounding box center [589, 182] width 133 height 31
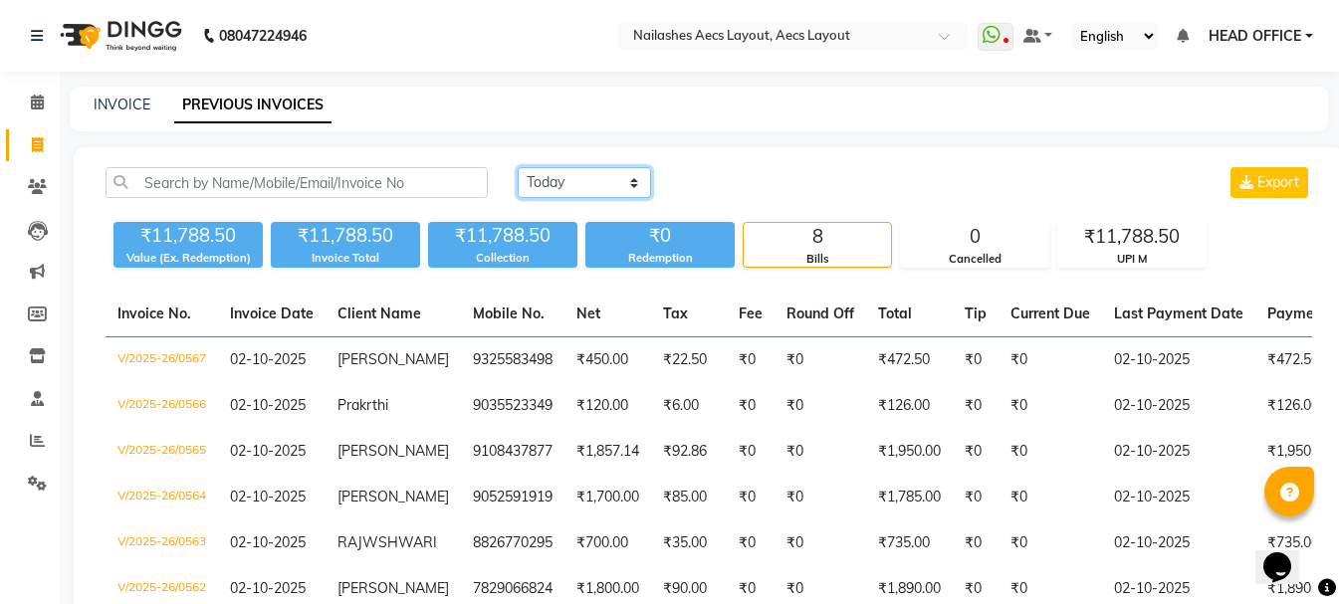
click at [604, 185] on select "[DATE] [DATE] Custom Range" at bounding box center [584, 182] width 133 height 31
select select "range"
click at [518, 167] on select "[DATE] [DATE] Custom Range" at bounding box center [584, 182] width 133 height 31
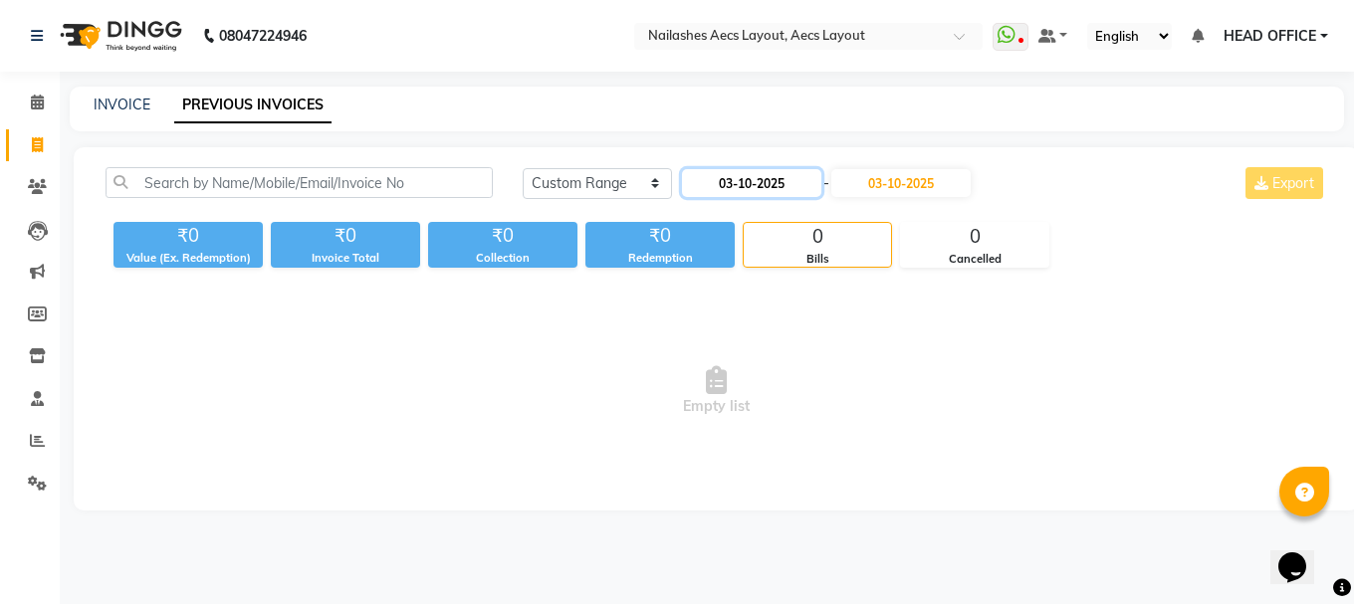
click at [747, 181] on input "03-10-2025" at bounding box center [751, 183] width 139 height 28
select select "10"
select select "2025"
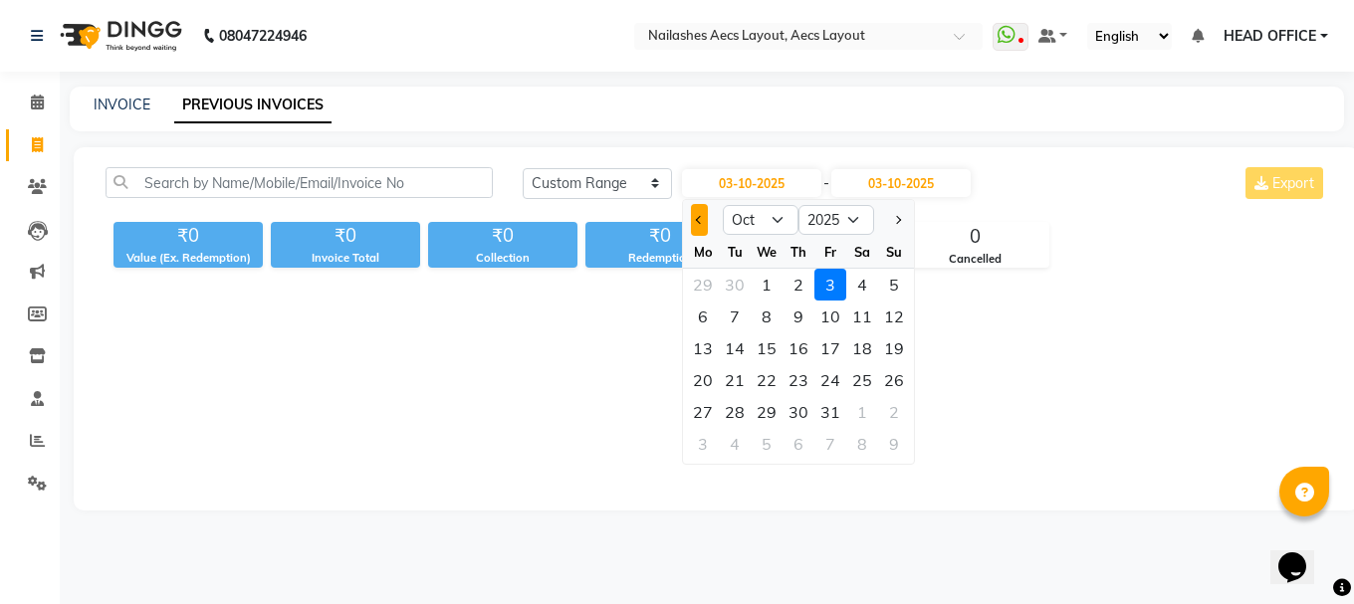
click at [699, 227] on button "Previous month" at bounding box center [699, 220] width 17 height 32
select select "9"
click at [698, 290] on div "1" at bounding box center [703, 285] width 32 height 32
type input "01-09-2025"
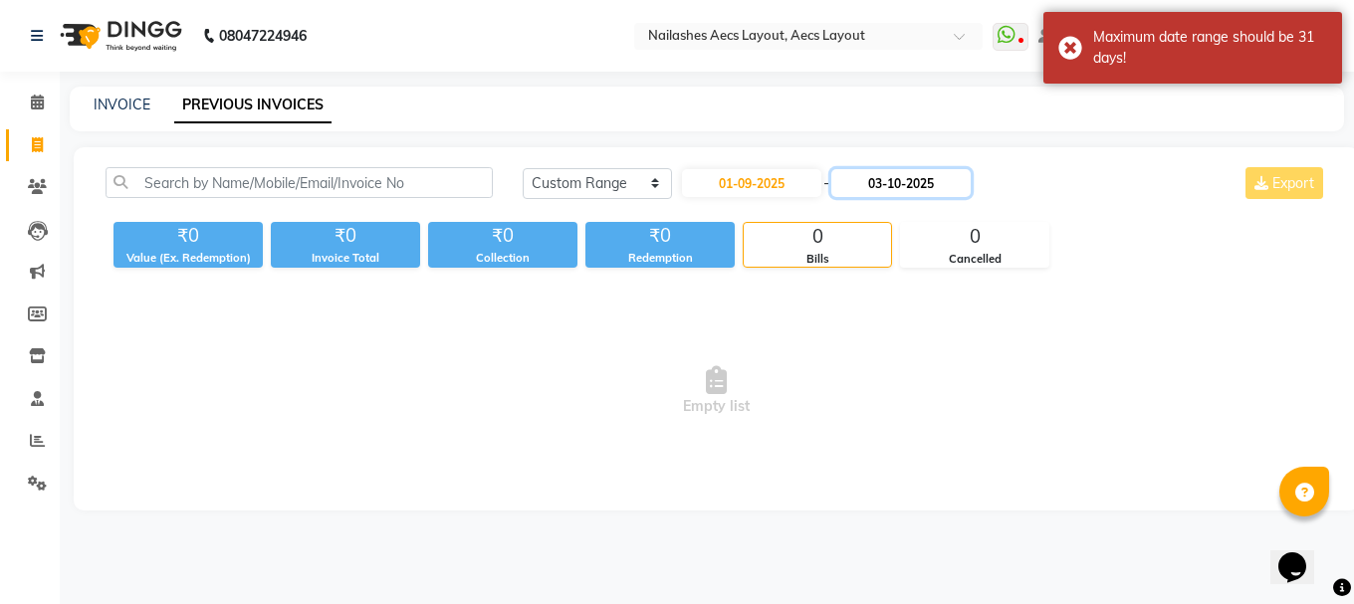
click at [929, 188] on input "03-10-2025" at bounding box center [900, 183] width 139 height 28
select select "10"
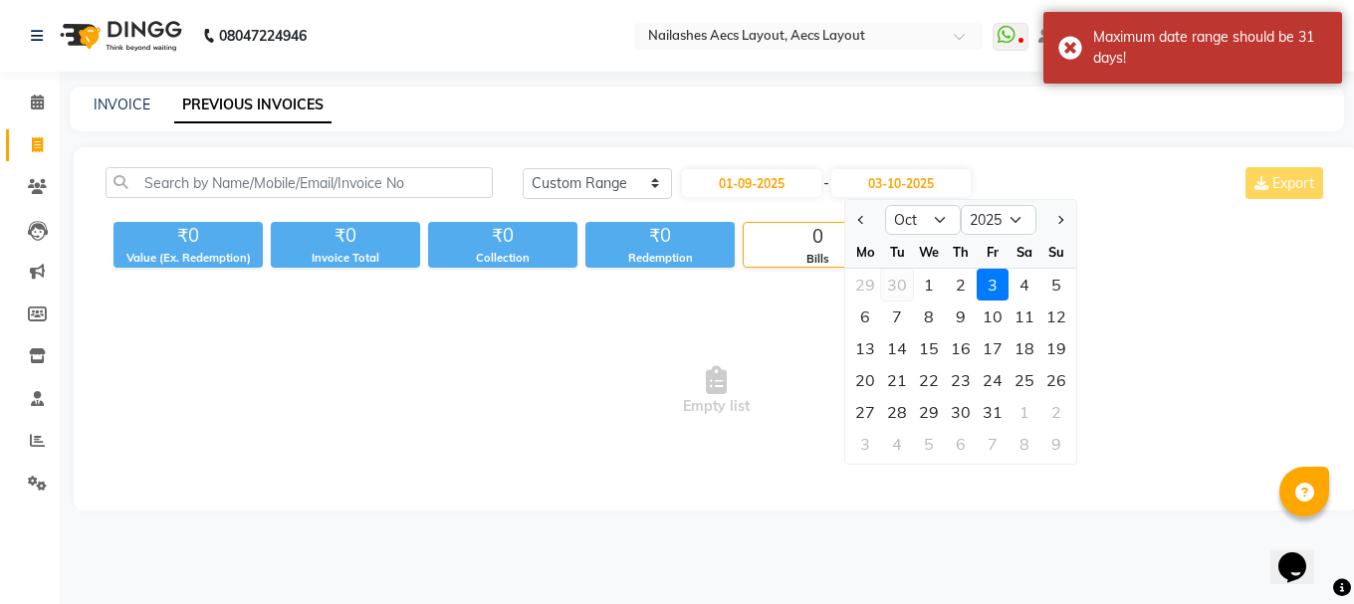
click at [894, 284] on div "30" at bounding box center [897, 285] width 32 height 32
type input "30-09-2025"
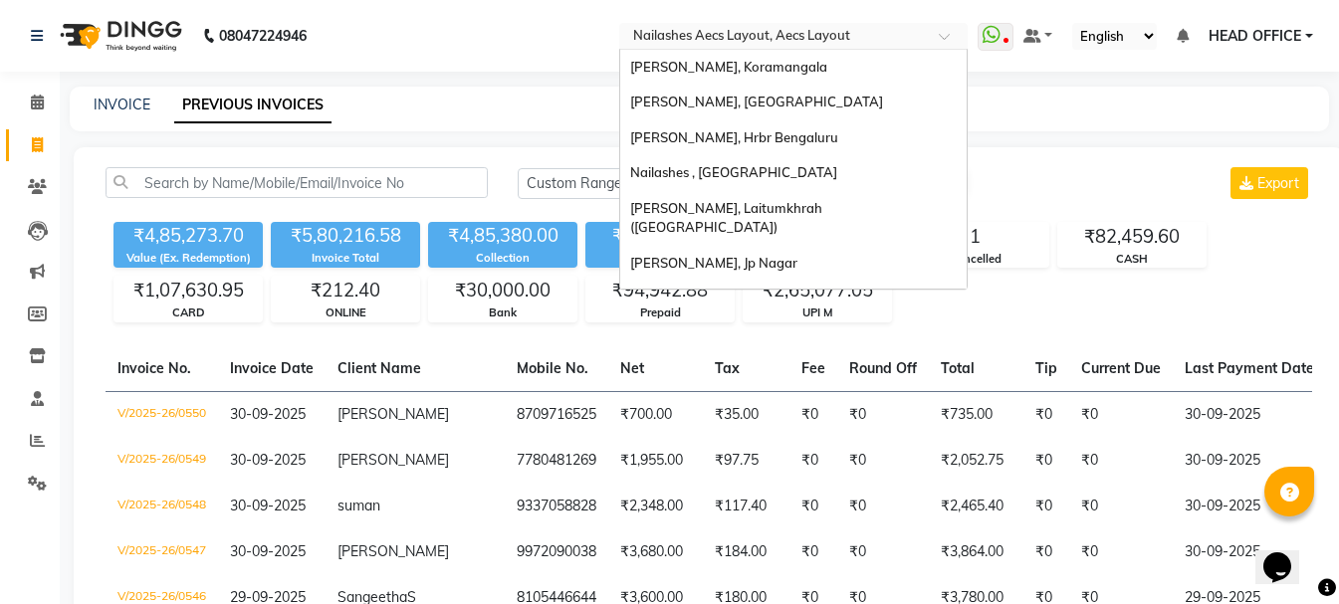
click at [692, 28] on input "text" at bounding box center [773, 38] width 289 height 20
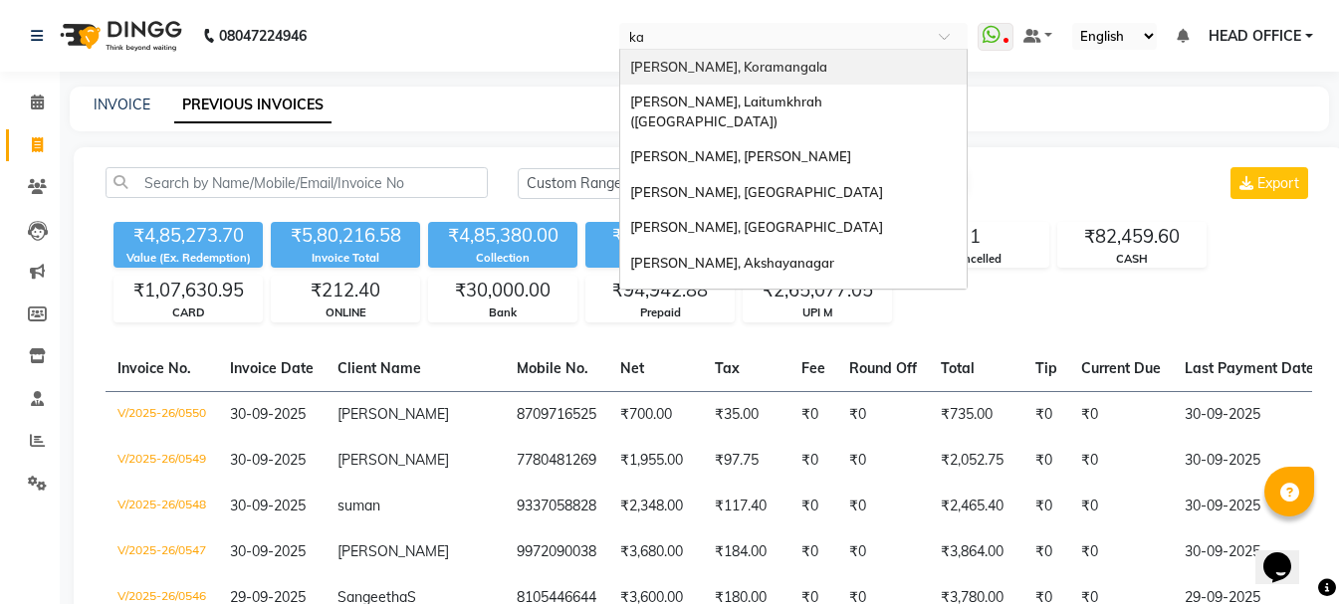
type input "kam"
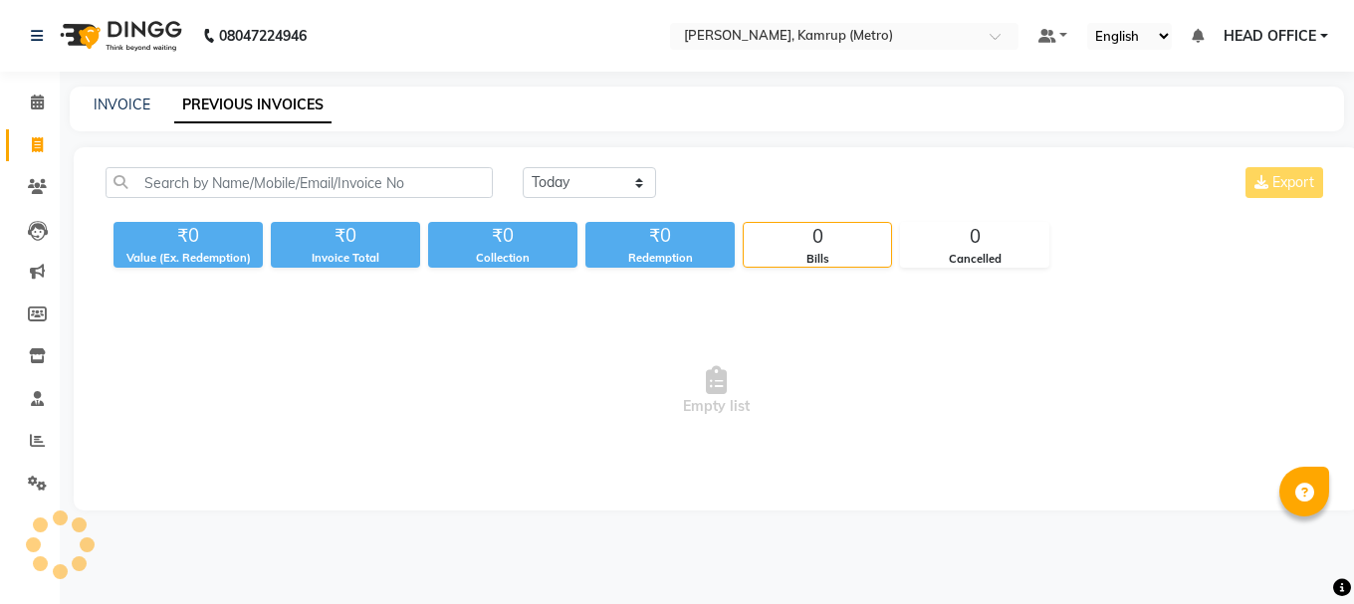
select select "en"
click at [597, 196] on select "[DATE] [DATE] Custom Range" at bounding box center [589, 182] width 133 height 31
select select "range"
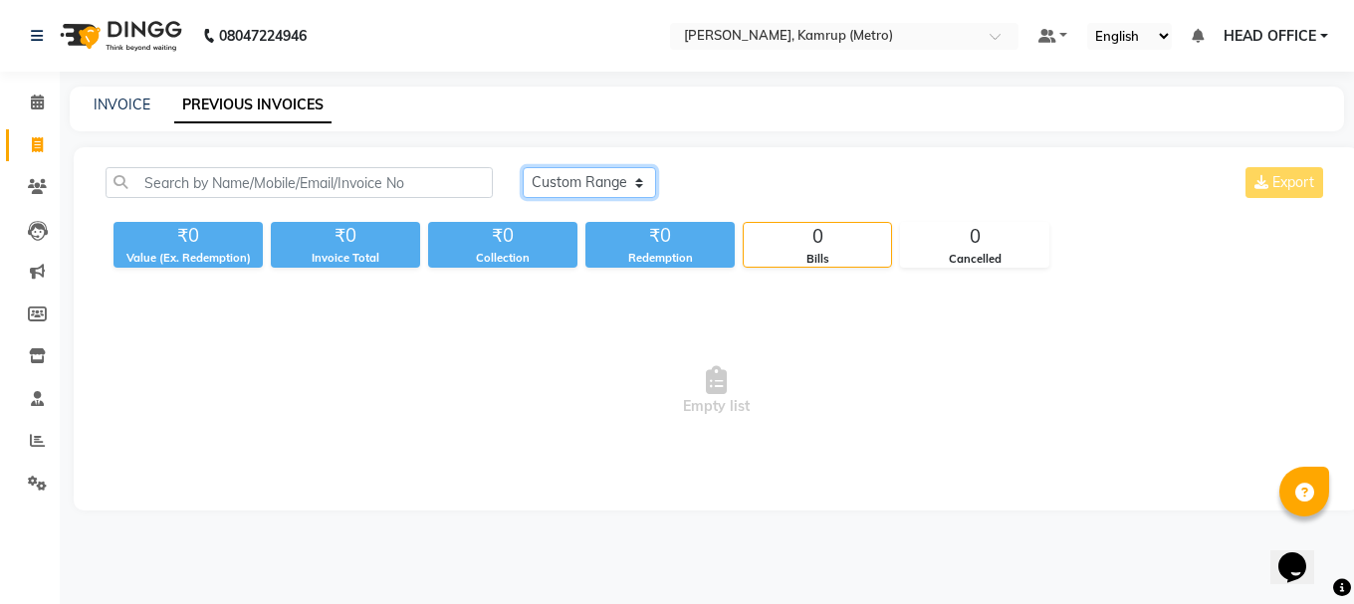
click at [523, 167] on select "[DATE] [DATE] Custom Range" at bounding box center [589, 182] width 133 height 31
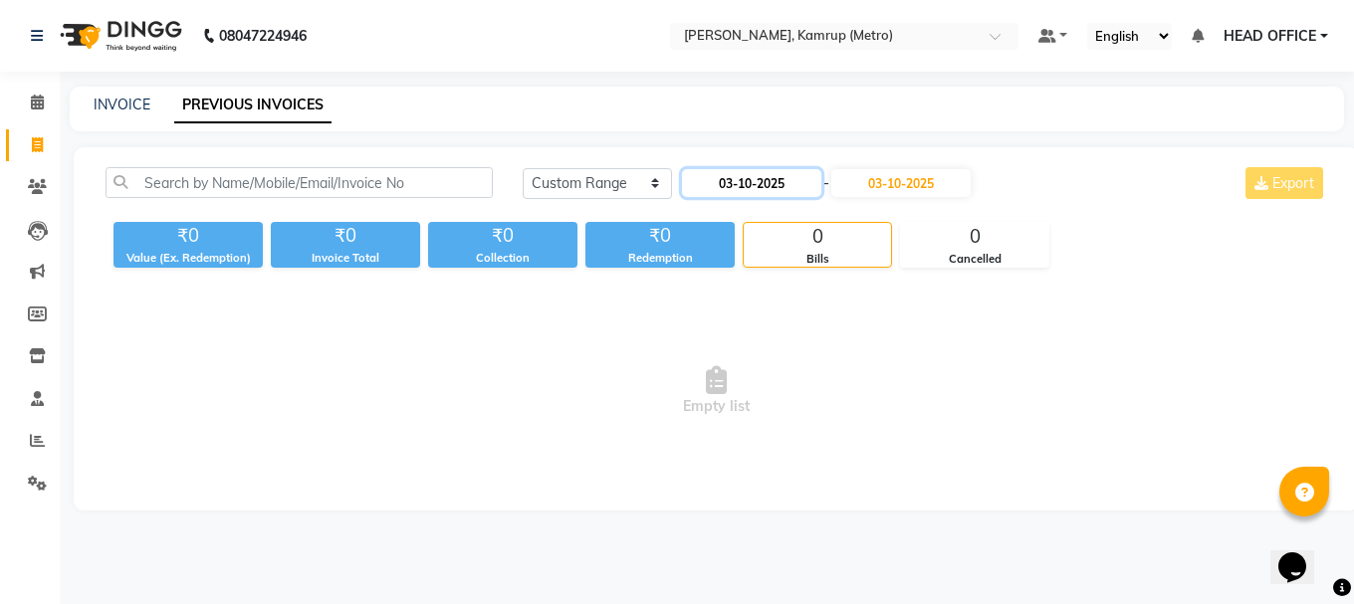
click at [737, 182] on input "03-10-2025" at bounding box center [751, 183] width 139 height 28
select select "10"
select select "2025"
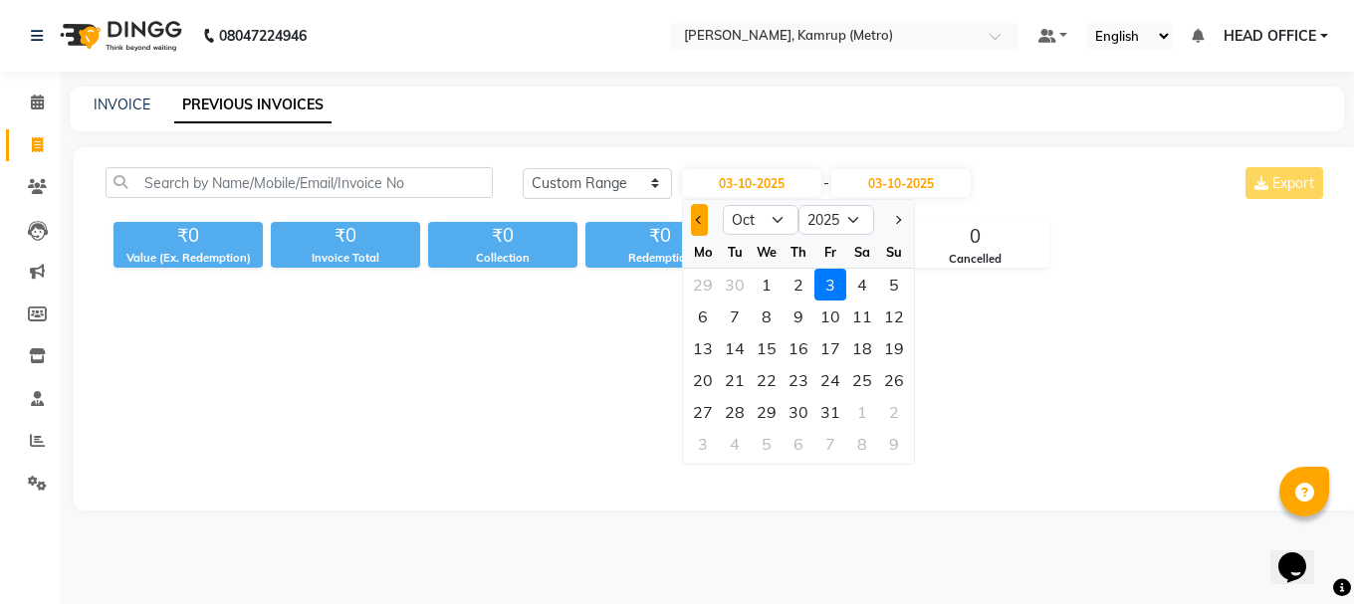
click at [698, 225] on button "Previous month" at bounding box center [699, 220] width 17 height 32
select select "9"
click at [707, 283] on div "1" at bounding box center [703, 285] width 32 height 32
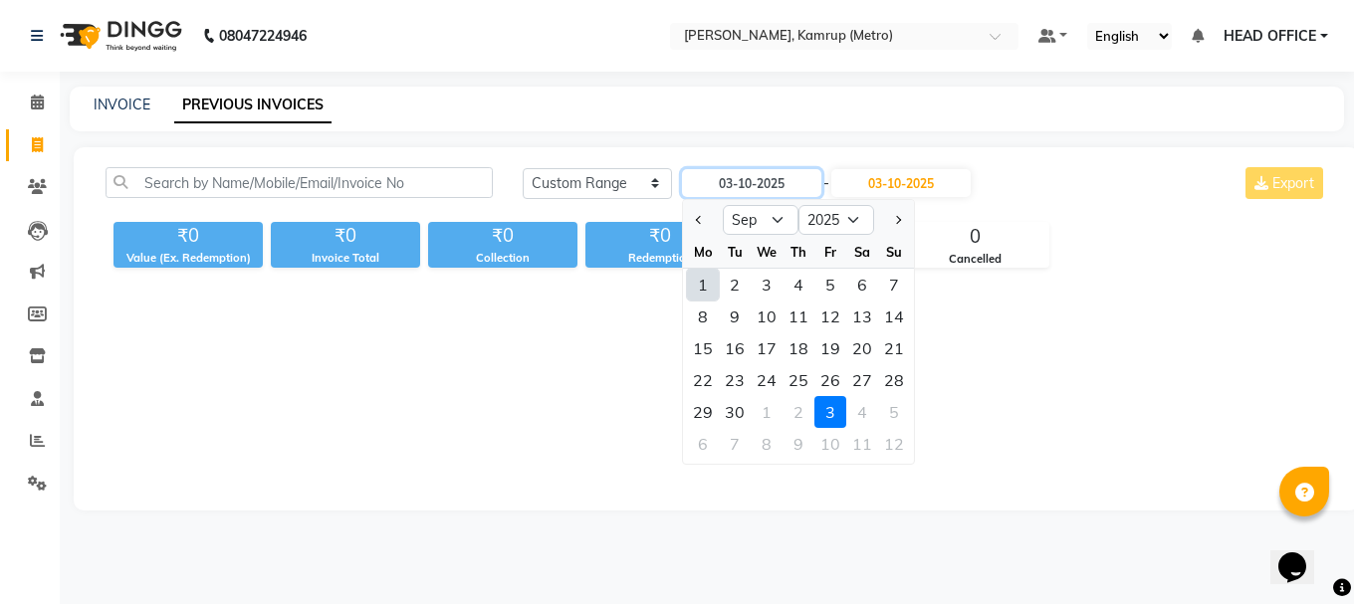
type input "01-09-2025"
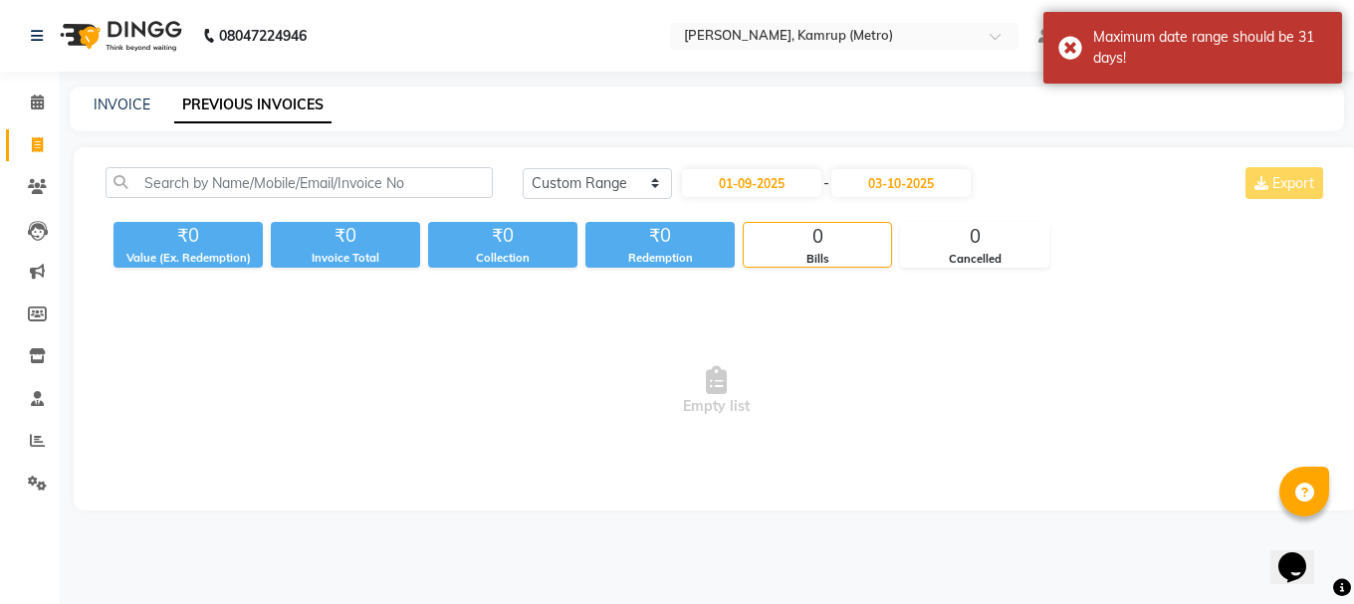
click at [928, 162] on div "[DATE] [DATE] Custom Range [DATE] - [DATE] Export ₹0 Value (Ex. Redemption) ₹0 …" at bounding box center [716, 328] width 1285 height 363
click at [931, 173] on input "03-10-2025" at bounding box center [900, 183] width 139 height 28
select select "10"
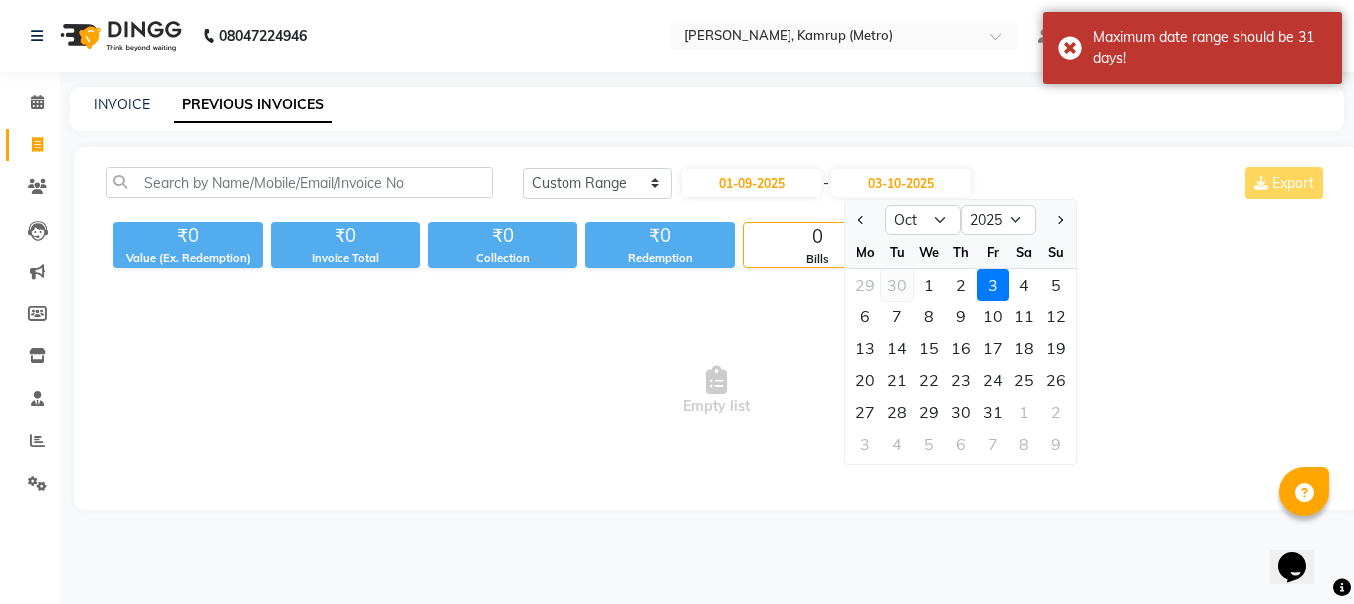
click at [896, 286] on div "30" at bounding box center [897, 285] width 32 height 32
type input "30-09-2025"
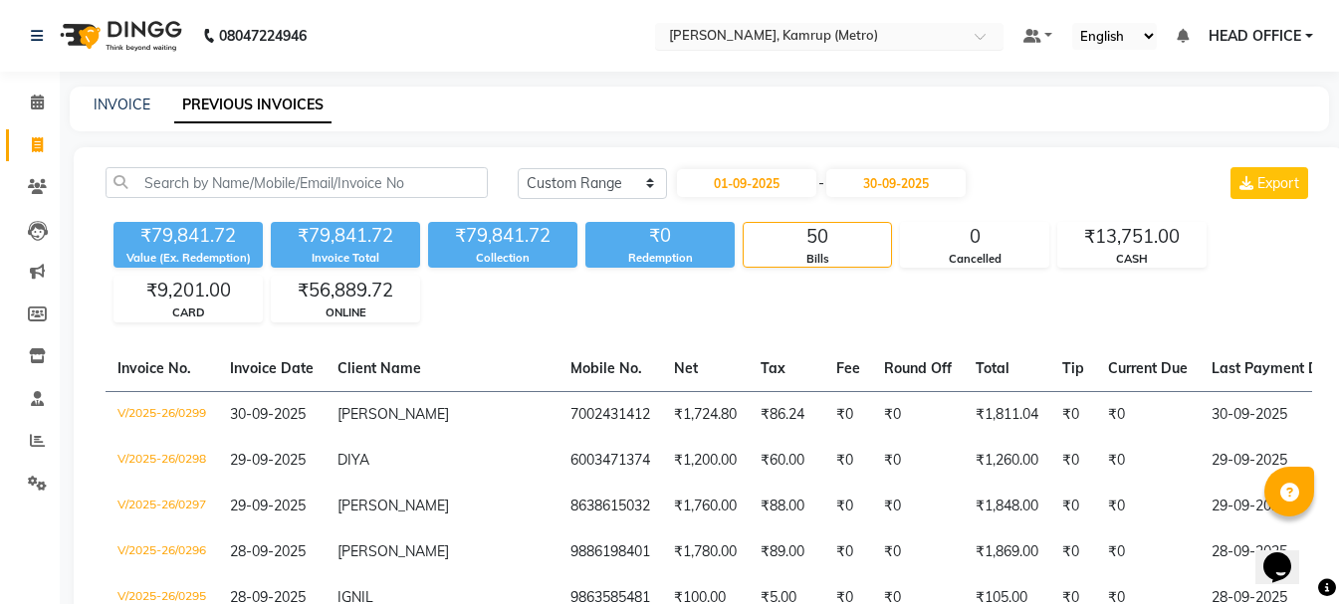
click at [768, 38] on input "text" at bounding box center [809, 38] width 289 height 20
type input "joy"
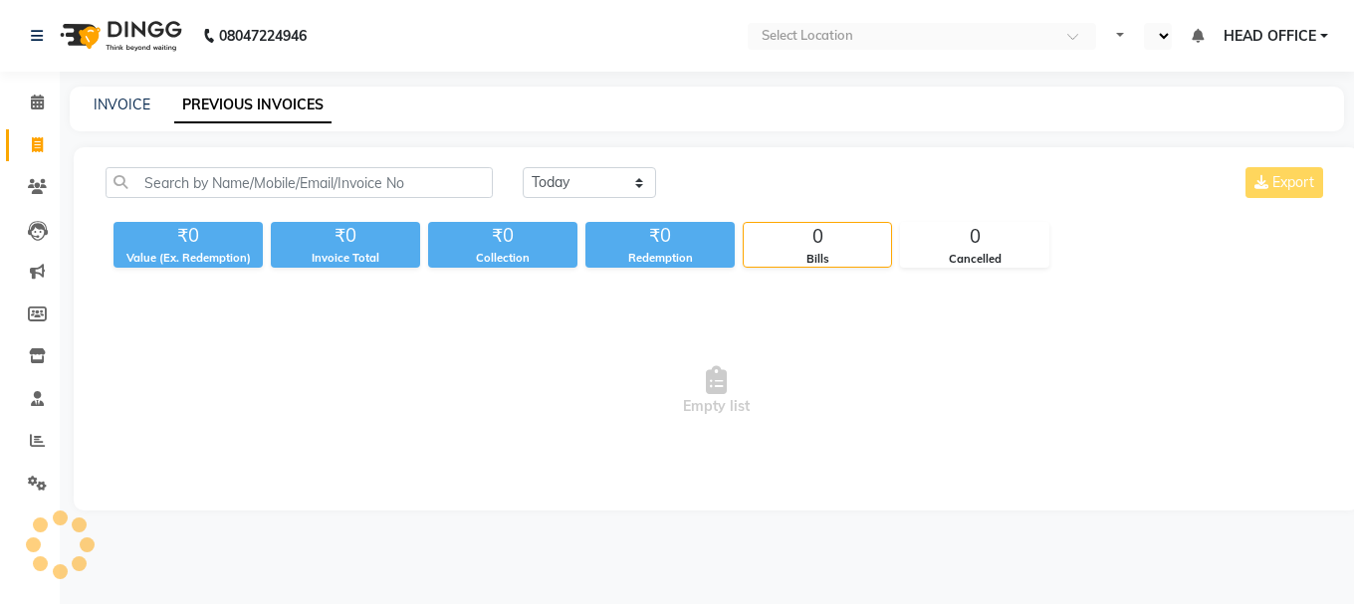
select select "en"
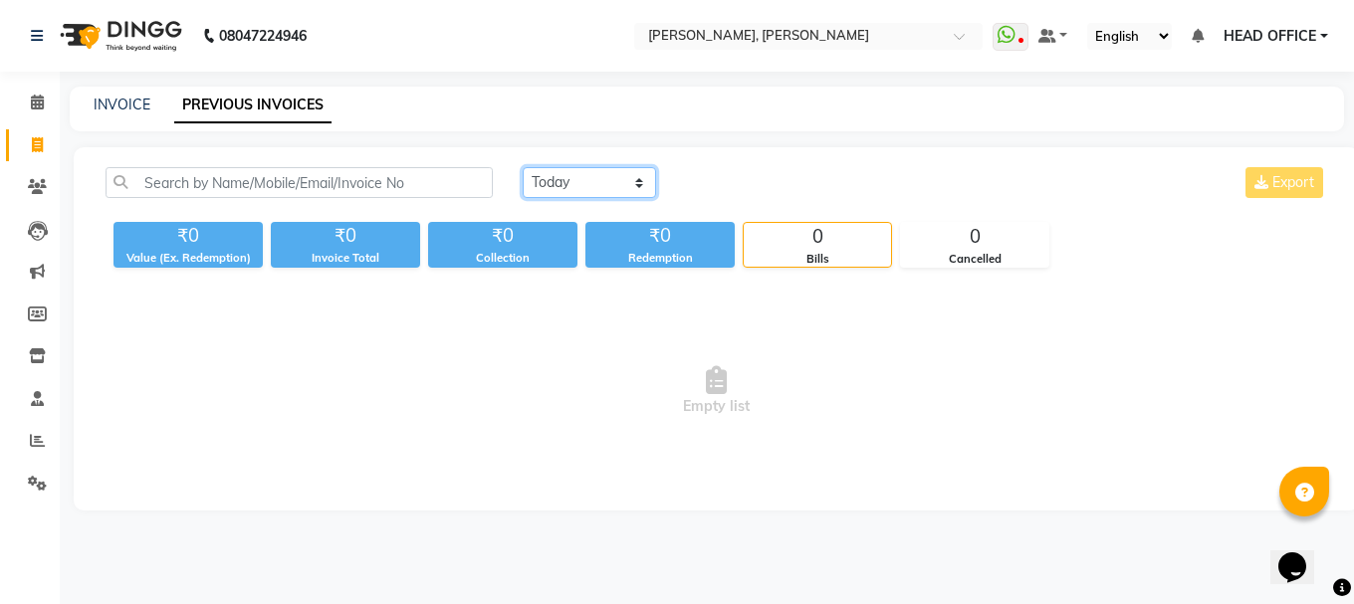
click at [616, 181] on select "[DATE] [DATE] Custom Range" at bounding box center [589, 182] width 133 height 31
select select "range"
click at [523, 167] on select "[DATE] [DATE] Custom Range" at bounding box center [589, 182] width 133 height 31
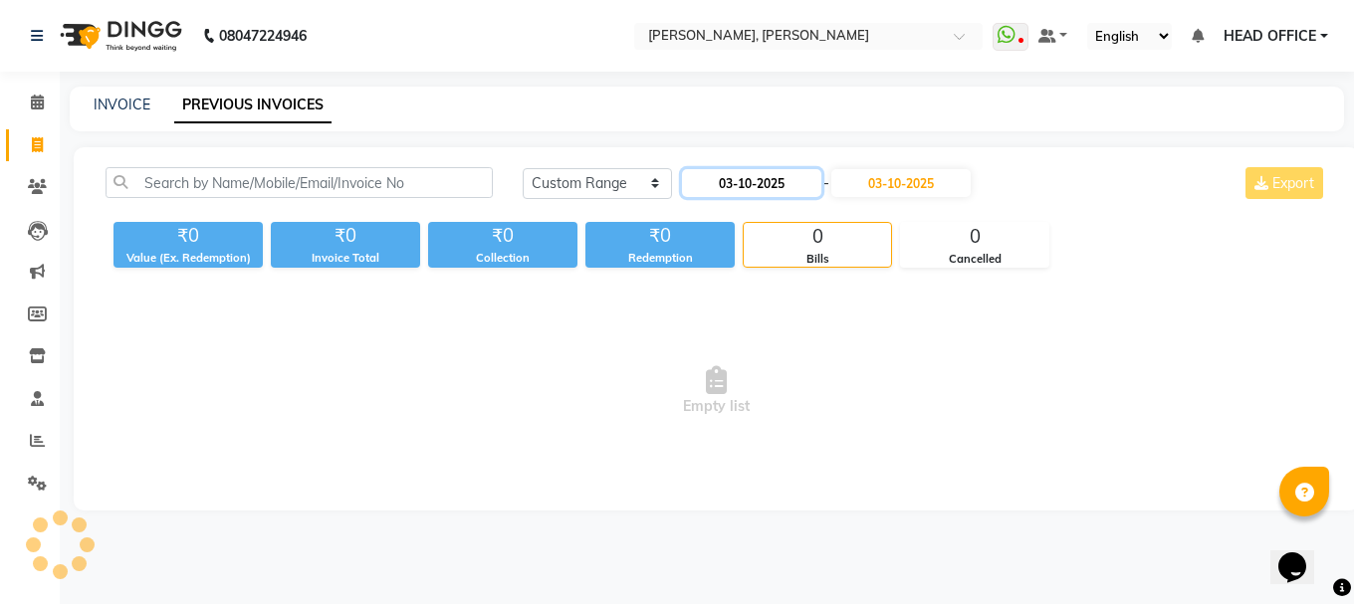
click at [777, 178] on input "03-10-2025" at bounding box center [751, 183] width 139 height 28
select select "10"
select select "2025"
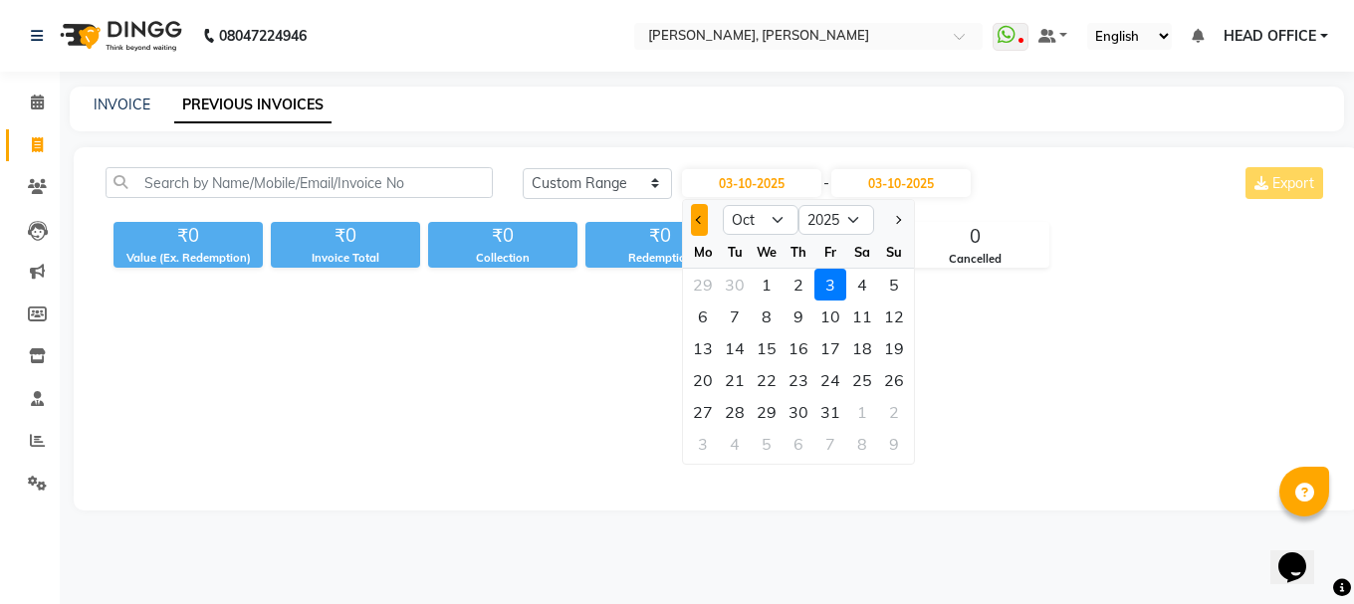
click at [695, 233] on button "Previous month" at bounding box center [699, 220] width 17 height 32
select select "9"
click at [699, 278] on div "1" at bounding box center [703, 285] width 32 height 32
type input "01-09-2025"
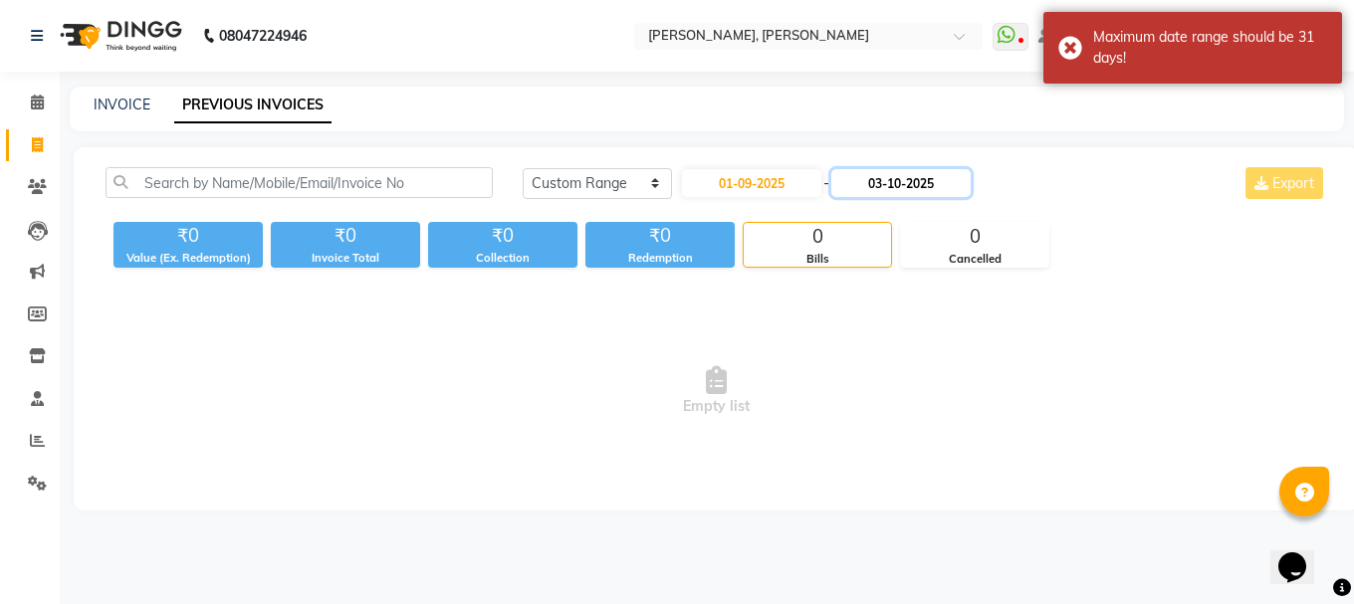
click at [928, 183] on input "03-10-2025" at bounding box center [900, 183] width 139 height 28
select select "10"
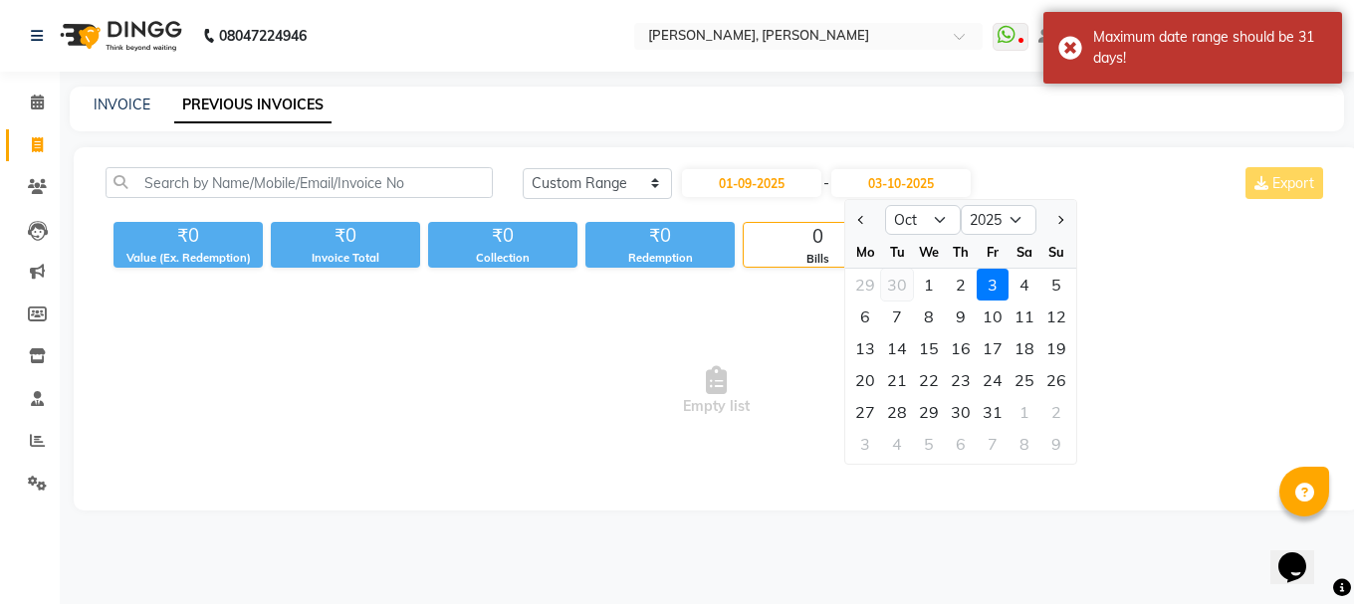
click at [896, 287] on div "30" at bounding box center [897, 285] width 32 height 32
type input "30-09-2025"
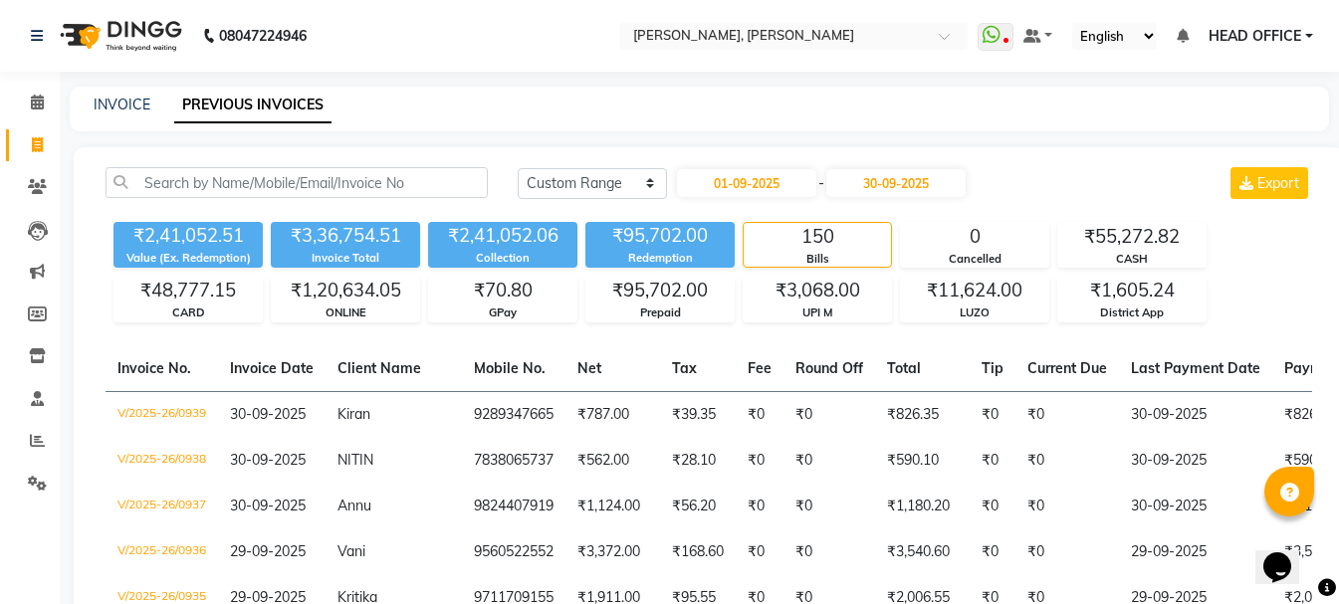
click at [760, 96] on div "INVOICE PREVIOUS INVOICES" at bounding box center [688, 105] width 1236 height 21
